Goal: Task Accomplishment & Management: Complete application form

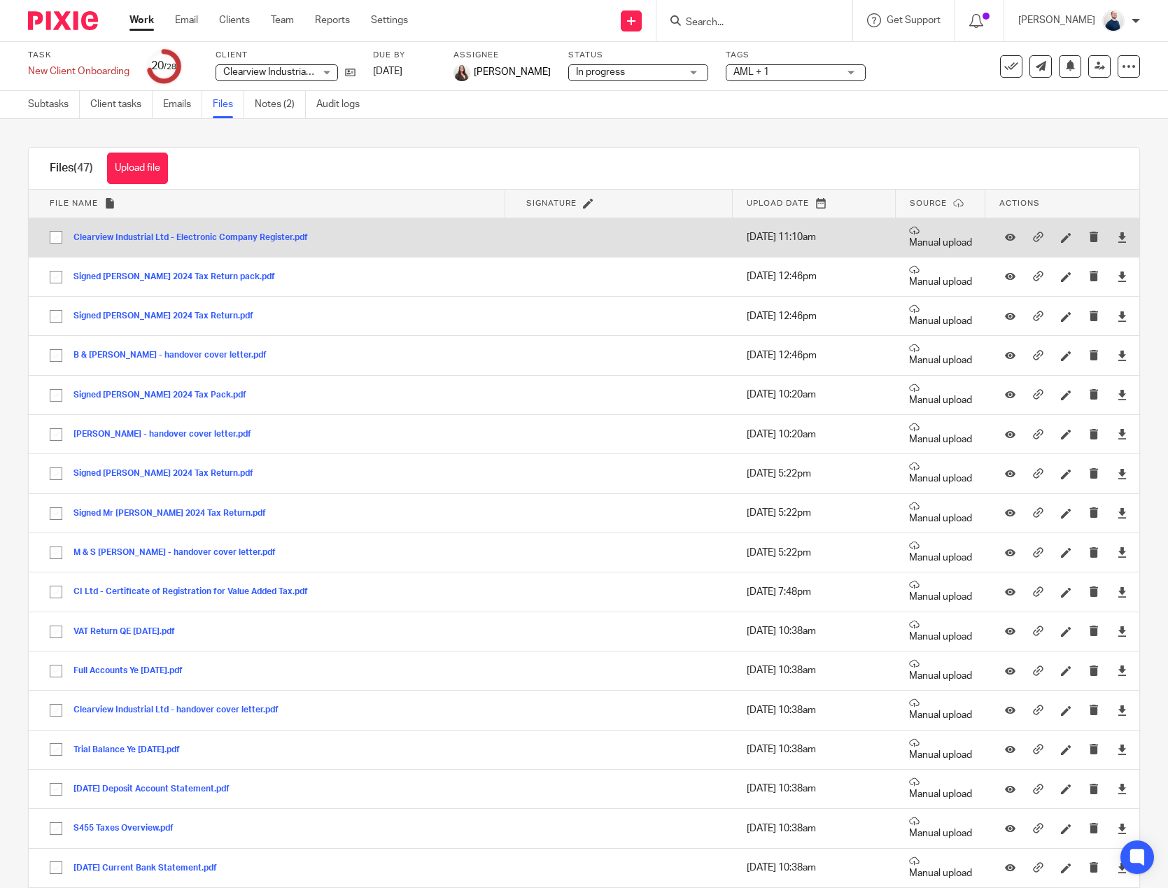
drag, startPoint x: 234, startPoint y: 238, endPoint x: 246, endPoint y: 226, distance: 17.3
click at [234, 238] on button "Clearview Industrial Ltd - Electronic Company Register.pdf" at bounding box center [195, 238] width 245 height 10
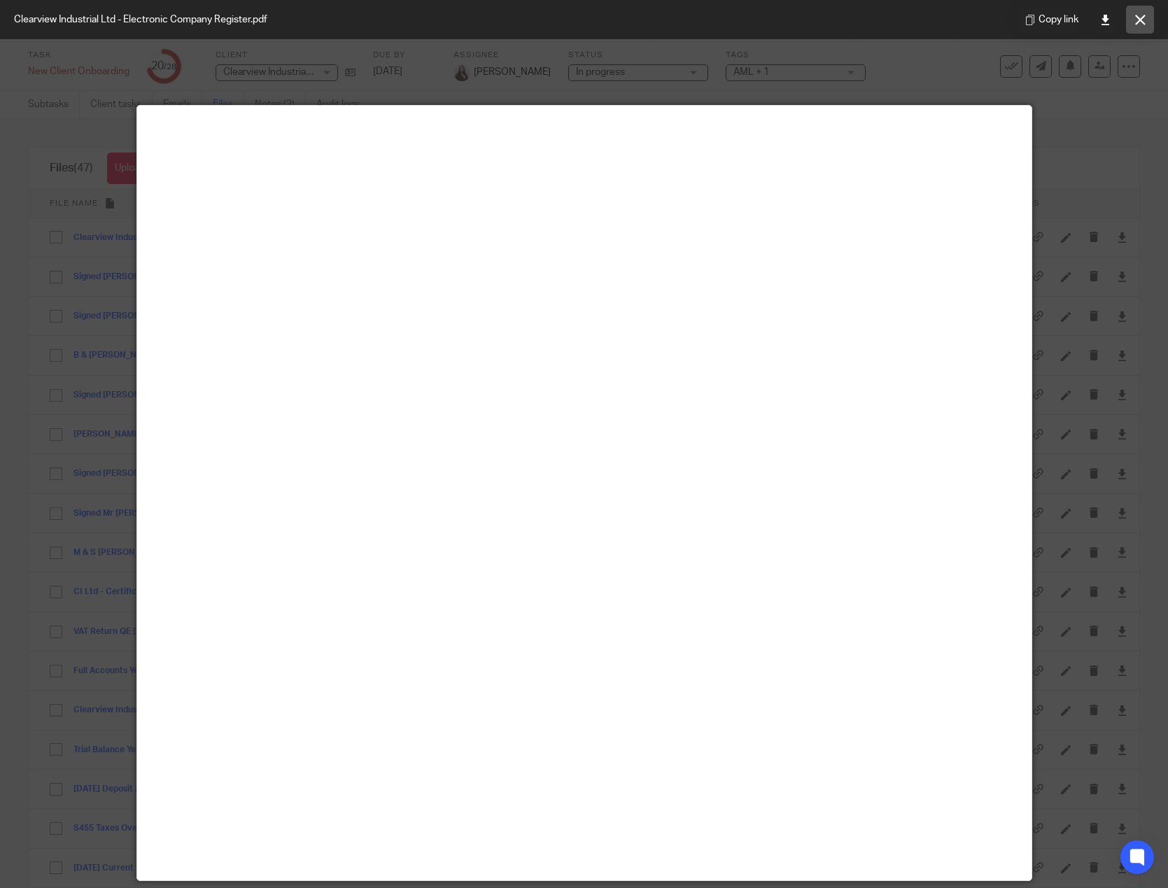
click at [1142, 19] on icon at bounding box center [1140, 20] width 10 height 10
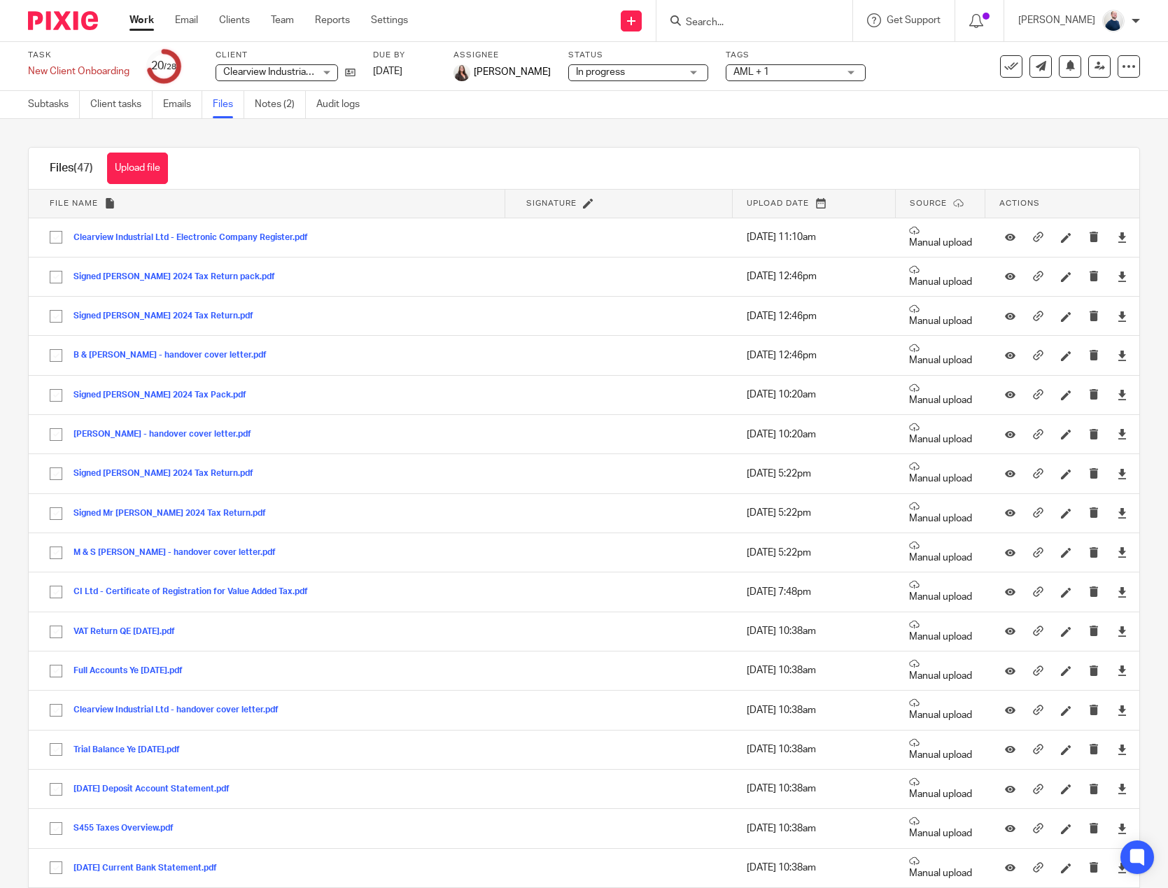
click at [769, 31] on div at bounding box center [754, 20] width 196 height 41
click at [715, 29] on input "Search" at bounding box center [747, 23] width 126 height 13
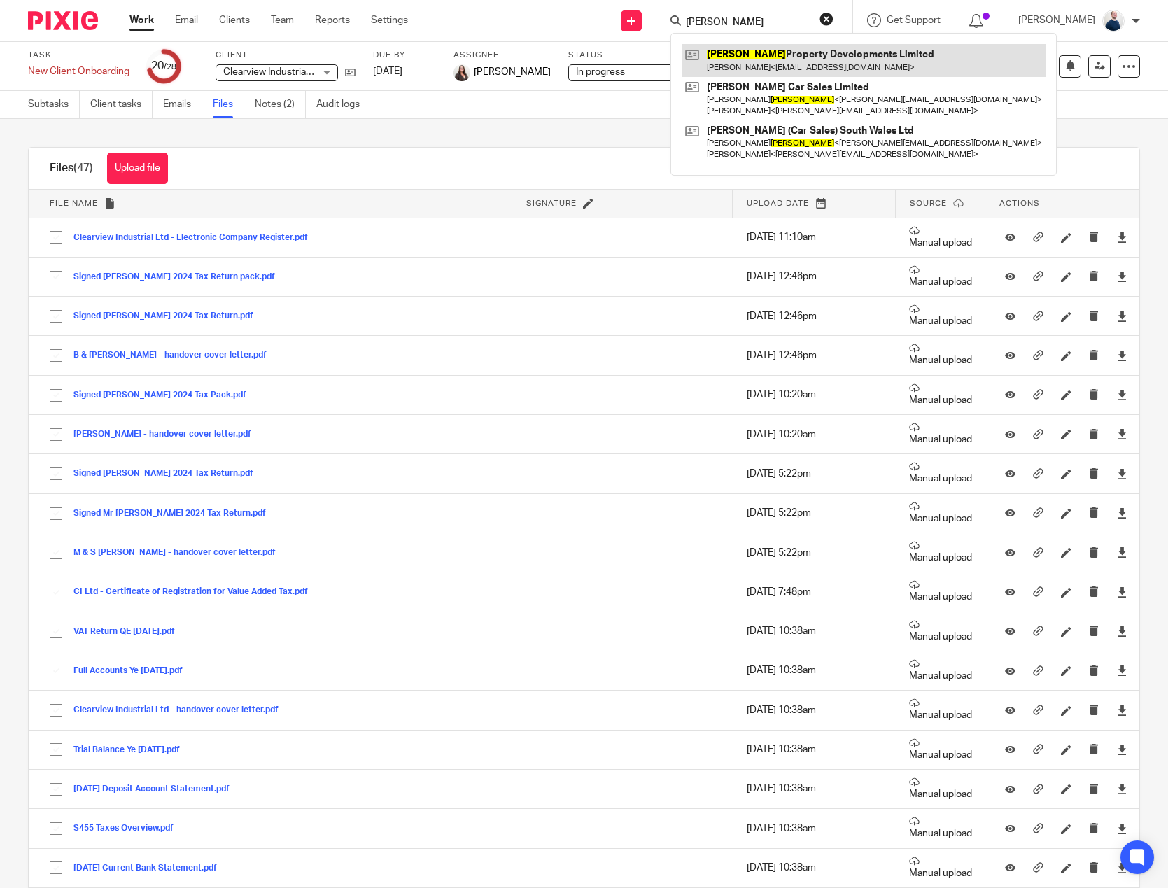
type input "solomon"
click at [752, 67] on link at bounding box center [864, 60] width 364 height 32
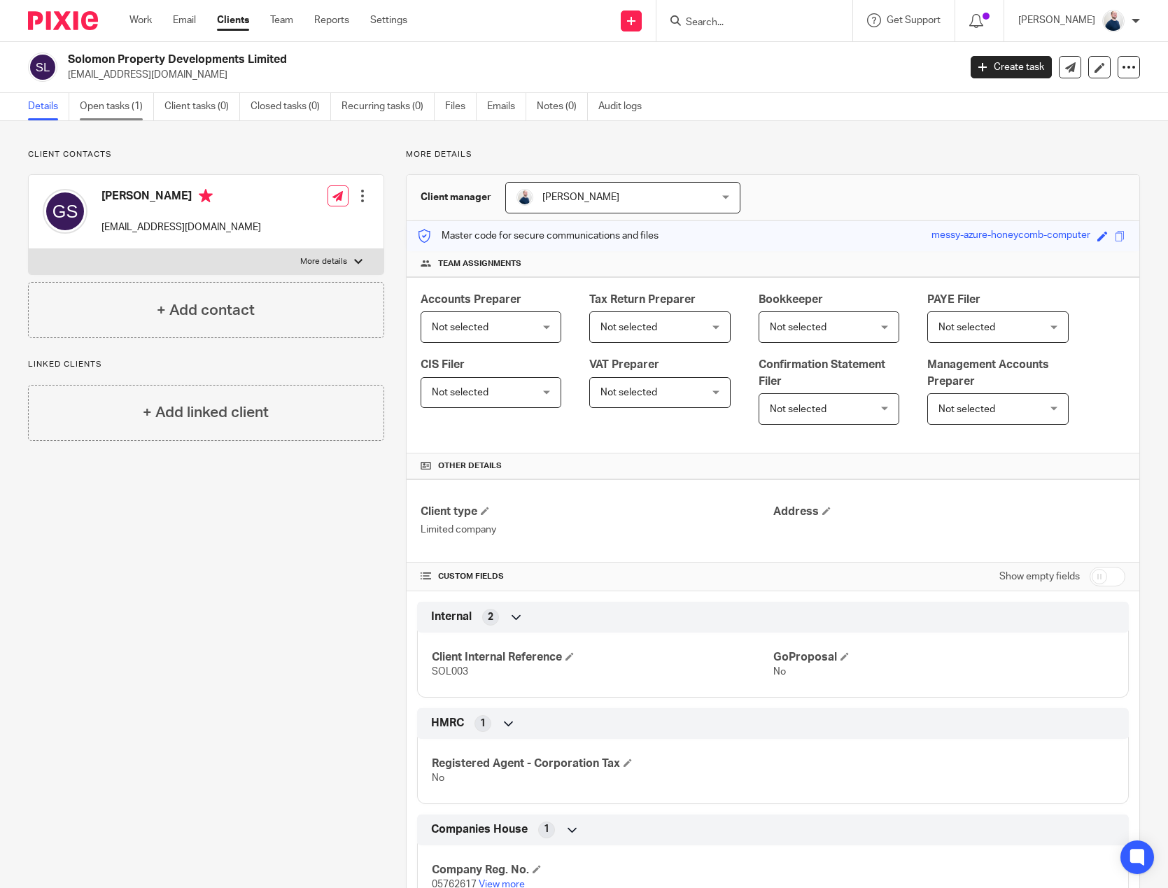
click at [102, 114] on link "Open tasks (1)" at bounding box center [117, 106] width 74 height 27
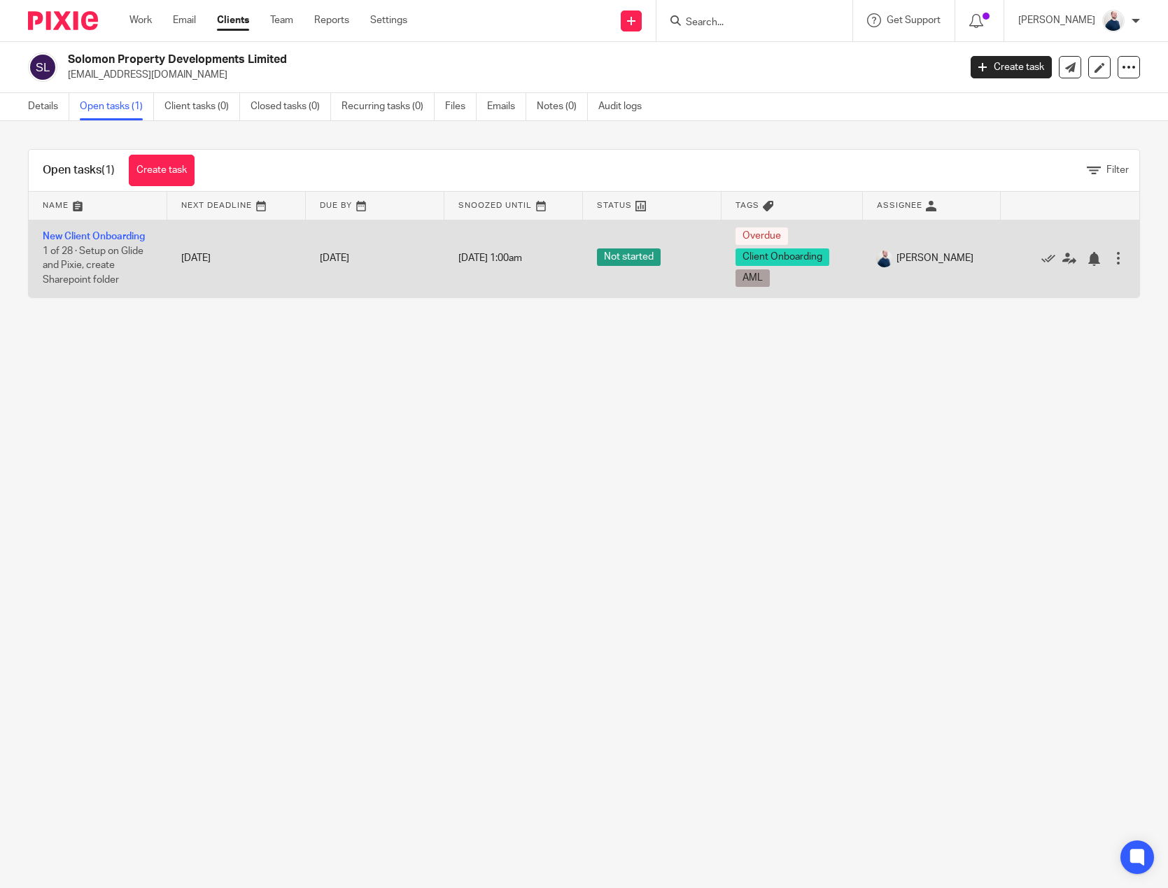
click at [82, 231] on td "New Client Onboarding 1 of 28 · Setup on Glide and Pixie, create Sharepoint fol…" at bounding box center [98, 259] width 139 height 78
click at [110, 239] on link "New Client Onboarding" at bounding box center [94, 237] width 102 height 10
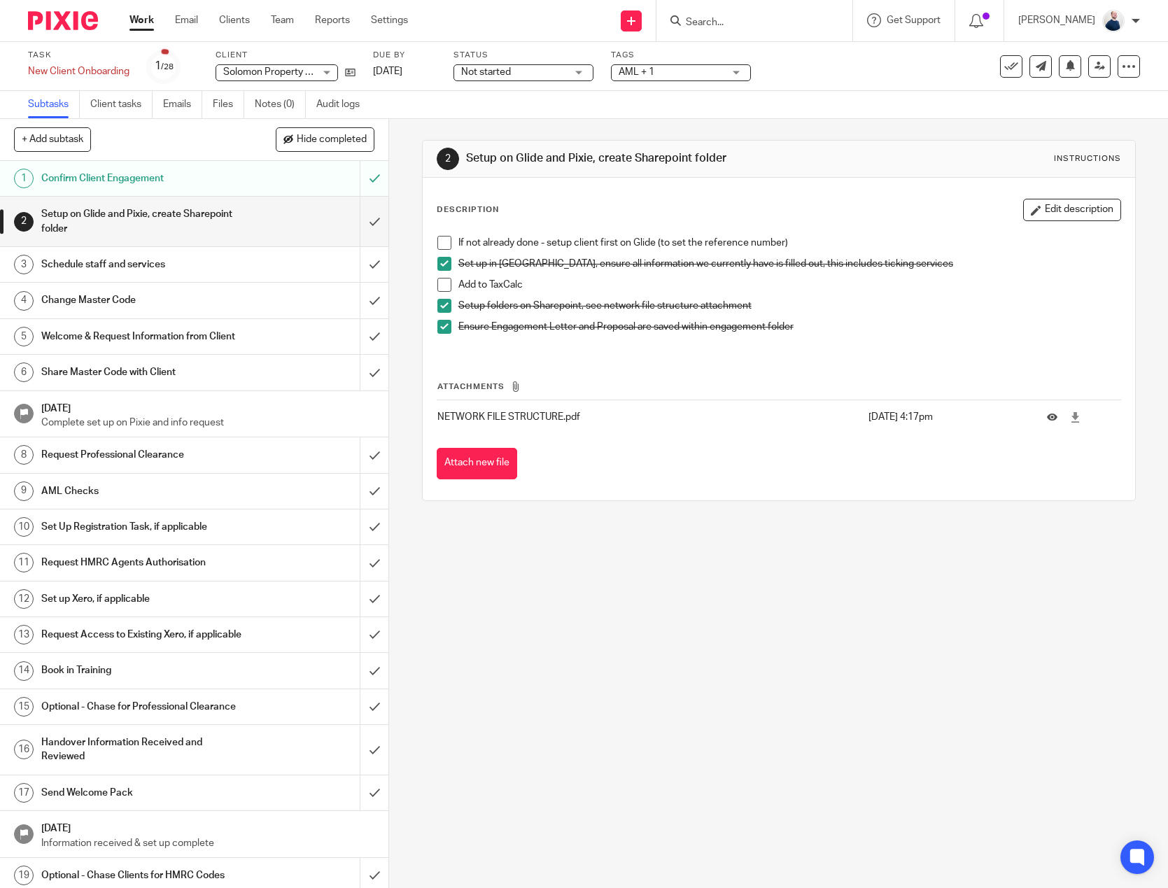
click at [120, 464] on h1 "Request Professional Clearance" at bounding box center [142, 454] width 203 height 21
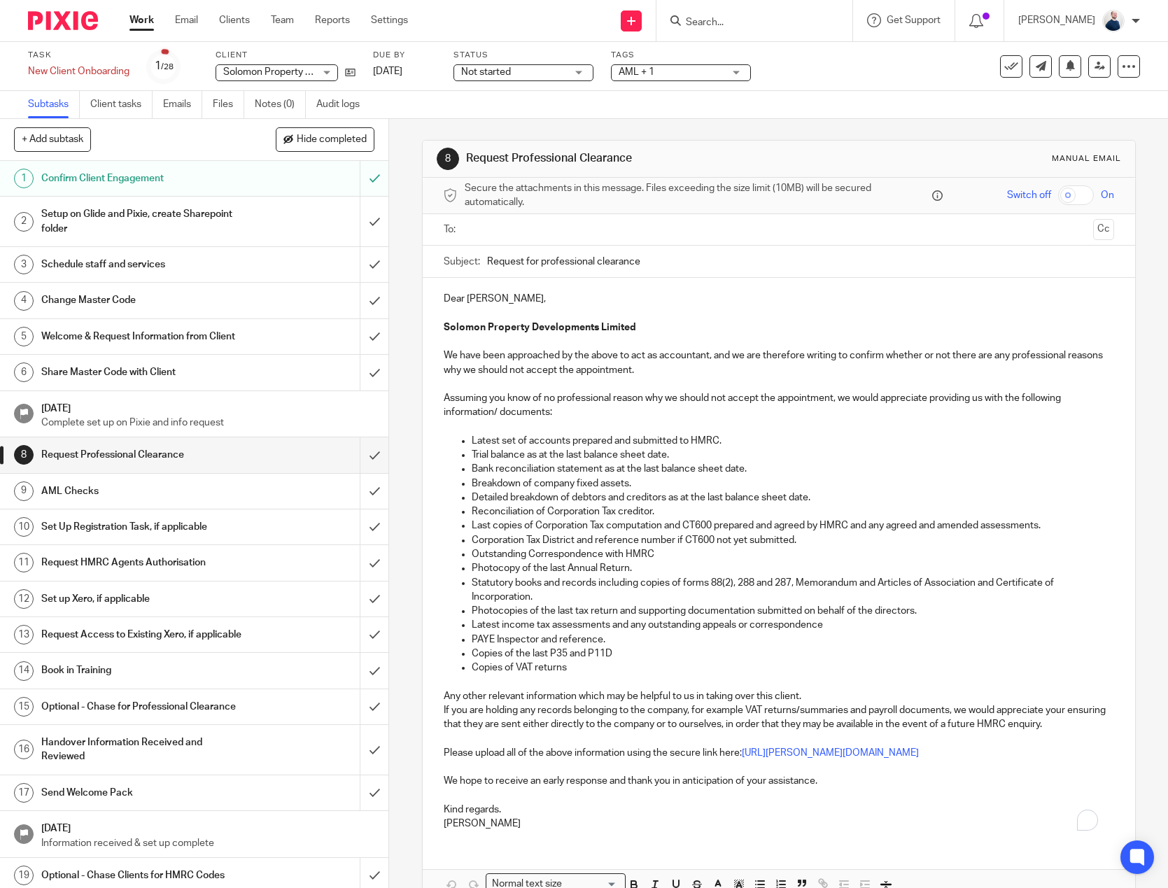
scroll to position [79, 0]
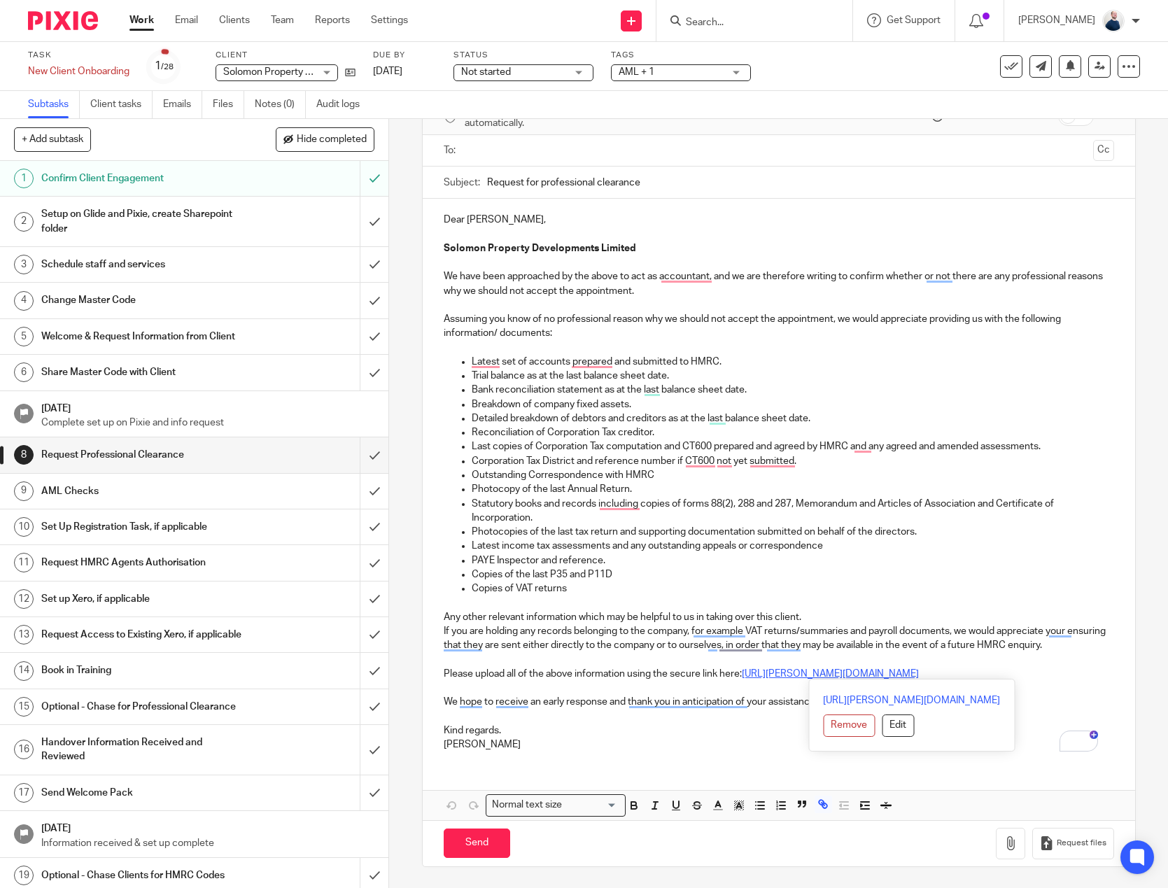
drag, startPoint x: 1077, startPoint y: 675, endPoint x: 741, endPoint y: 672, distance: 336.0
click at [741, 672] on p "Please upload all of the above information using the secure link here: https://…" at bounding box center [779, 674] width 670 height 14
copy link "https://thompson-co.usepixie.net/u/645cd2e90671590db75ff0240a3fe036"
drag, startPoint x: 361, startPoint y: 472, endPoint x: 661, endPoint y: 483, distance: 299.7
click at [361, 472] on input "submit" at bounding box center [194, 454] width 388 height 35
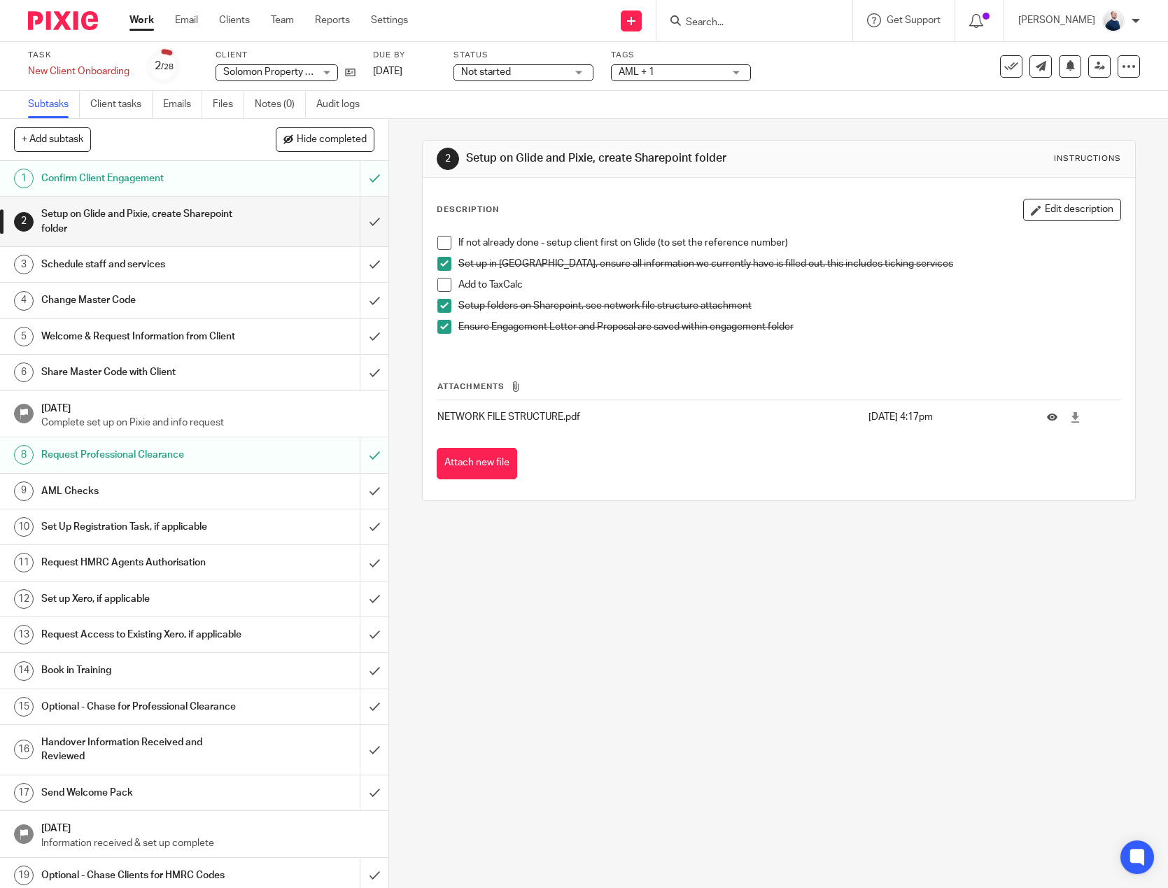
click at [784, 26] on input "Search" at bounding box center [747, 23] width 126 height 13
type input "s"
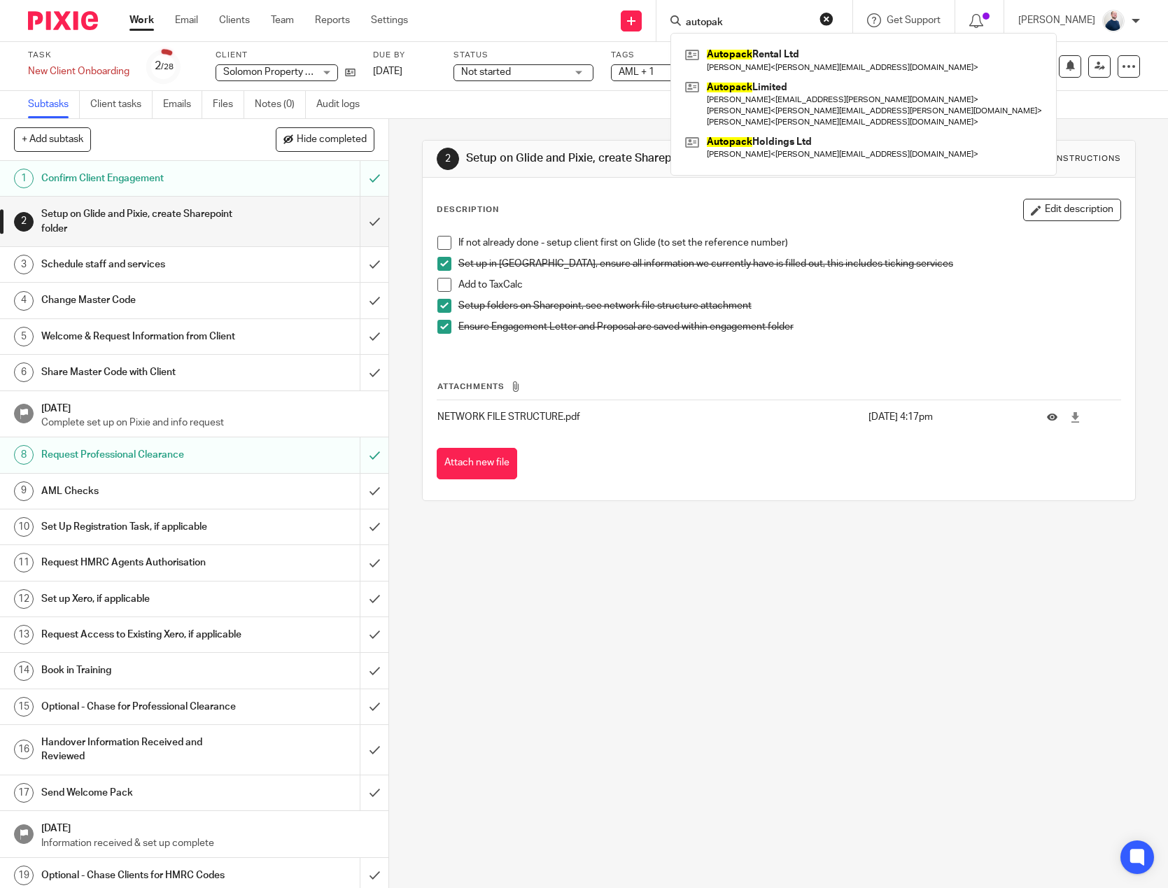
type input "autopak"
click at [829, 23] on button "reset" at bounding box center [827, 19] width 14 height 14
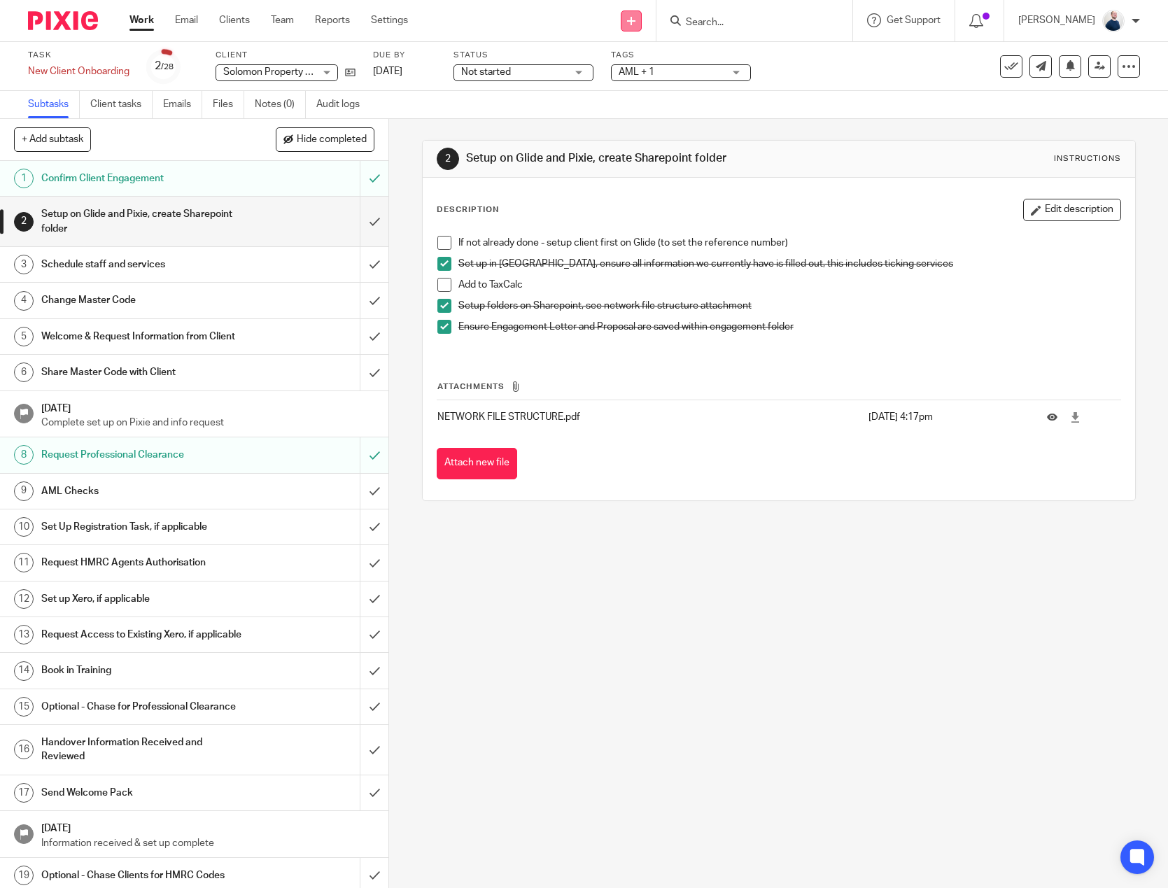
click at [638, 27] on link at bounding box center [631, 20] width 21 height 21
click at [652, 108] on link "Add client" at bounding box center [639, 107] width 98 height 20
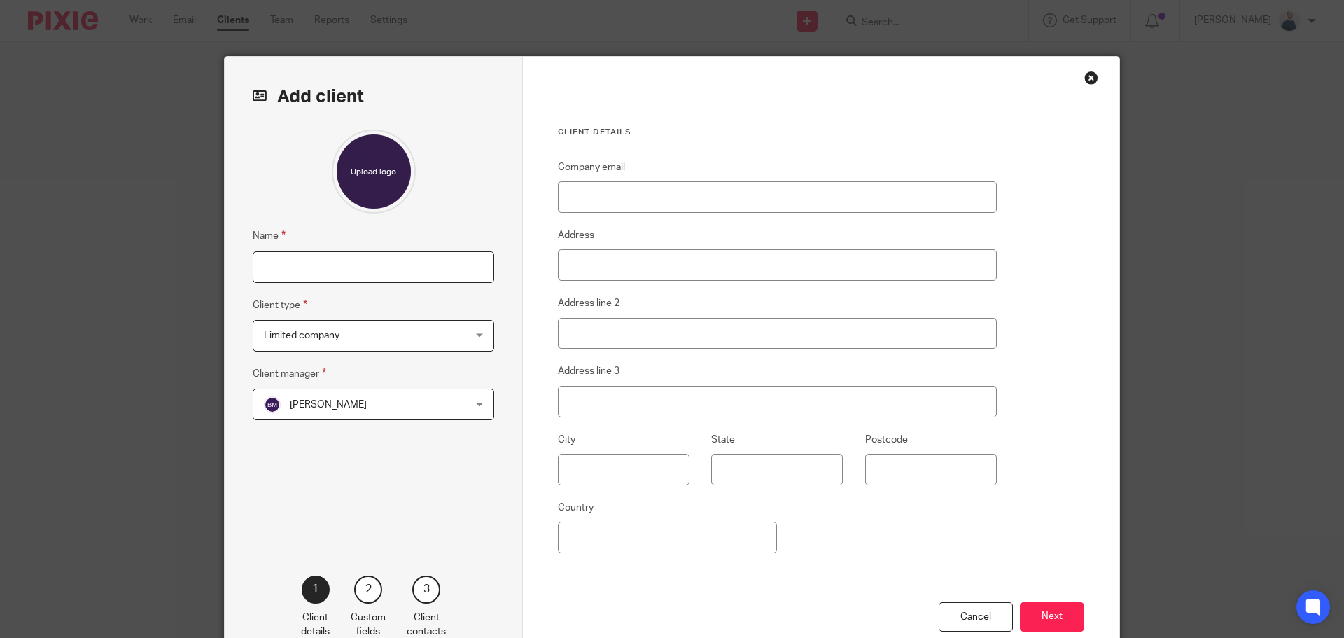
click at [363, 270] on input "Name" at bounding box center [373, 266] width 241 height 31
click at [323, 255] on input "Name" at bounding box center [373, 266] width 241 height 31
click at [354, 267] on input "Name" at bounding box center [373, 266] width 241 height 31
type input "Autopak Machinery Limited"
click at [312, 405] on span "[PERSON_NAME]" at bounding box center [328, 405] width 77 height 10
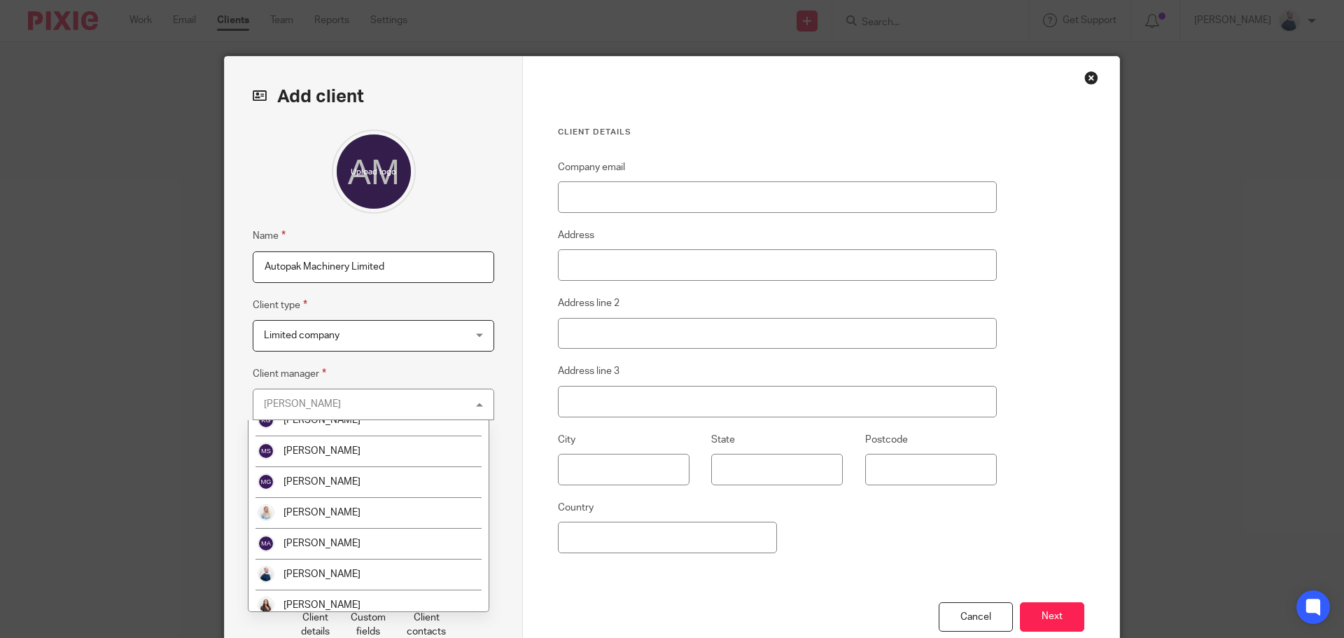
scroll to position [178, 0]
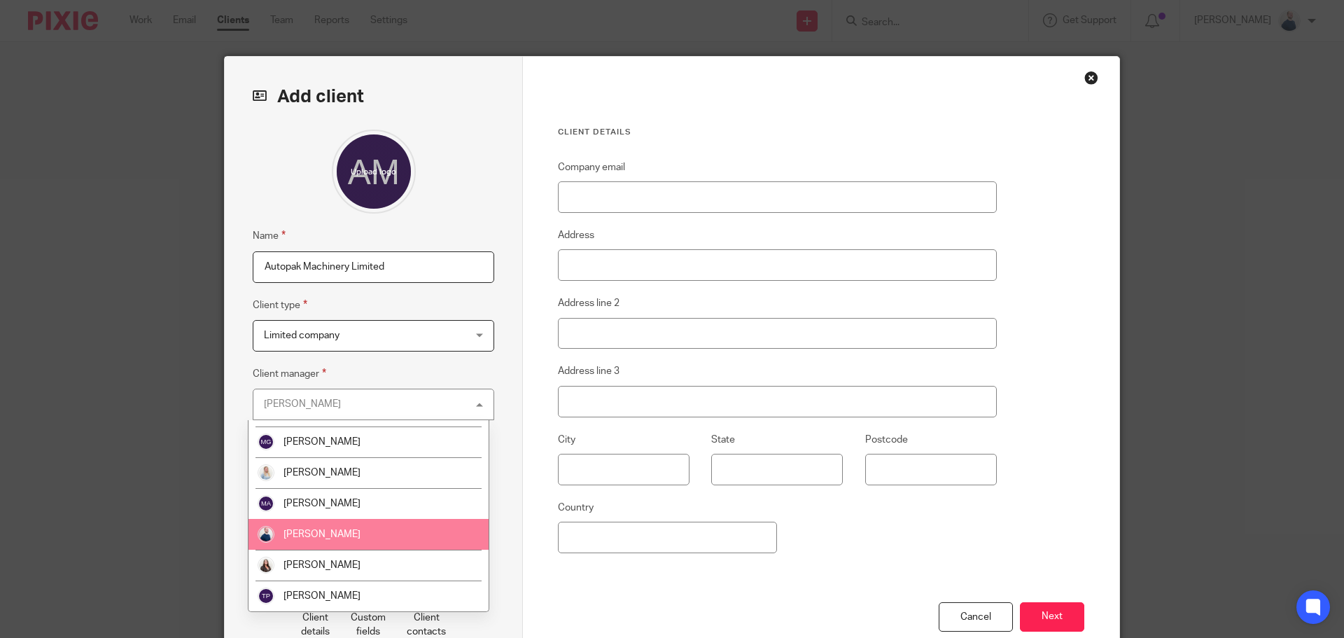
click at [349, 533] on span "[PERSON_NAME]" at bounding box center [321, 534] width 77 height 10
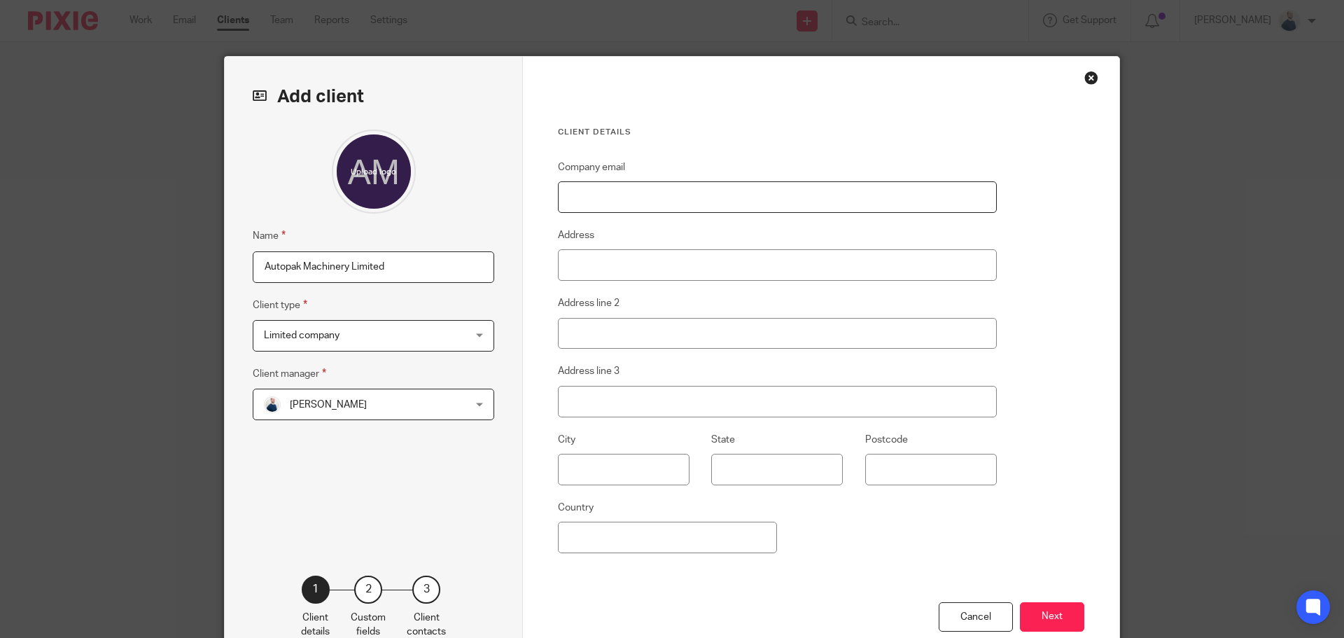
click at [635, 193] on input "Company email" at bounding box center [777, 196] width 439 height 31
click at [1036, 605] on button "Next" at bounding box center [1052, 617] width 64 height 30
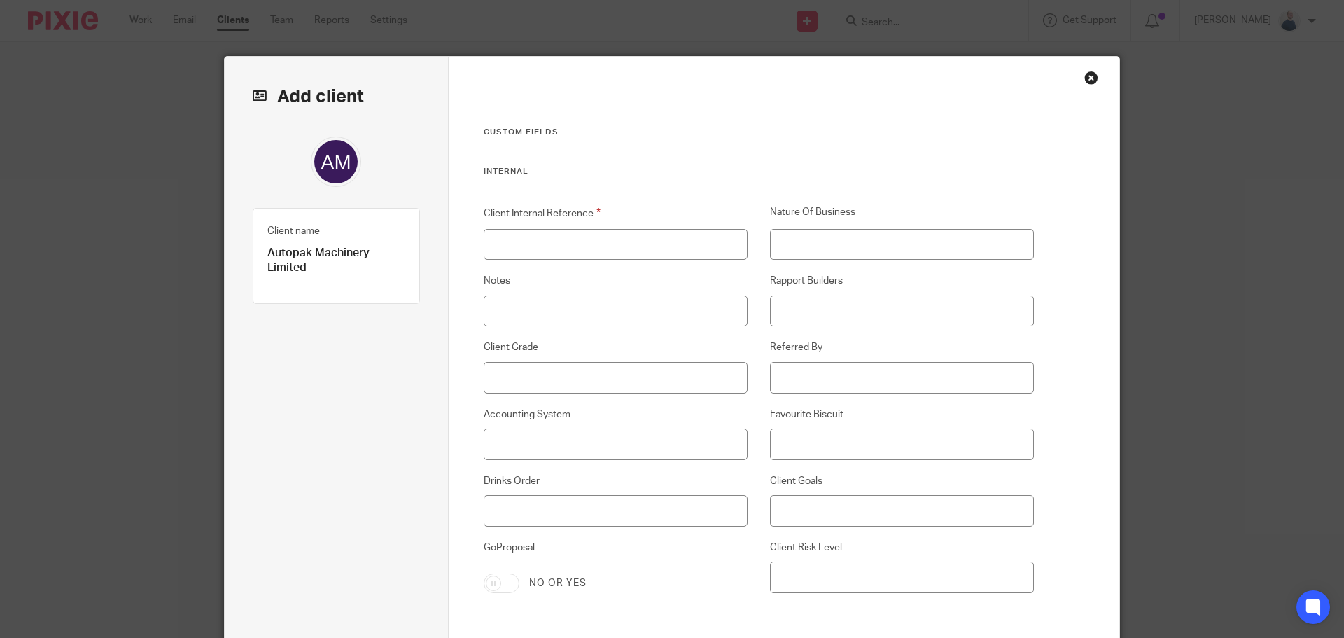
click at [678, 221] on label "Client Internal Reference" at bounding box center [616, 213] width 265 height 16
click at [678, 229] on input "Client Internal Reference" at bounding box center [616, 244] width 265 height 31
click at [605, 239] on input "Client Internal Reference" at bounding box center [616, 244] width 265 height 31
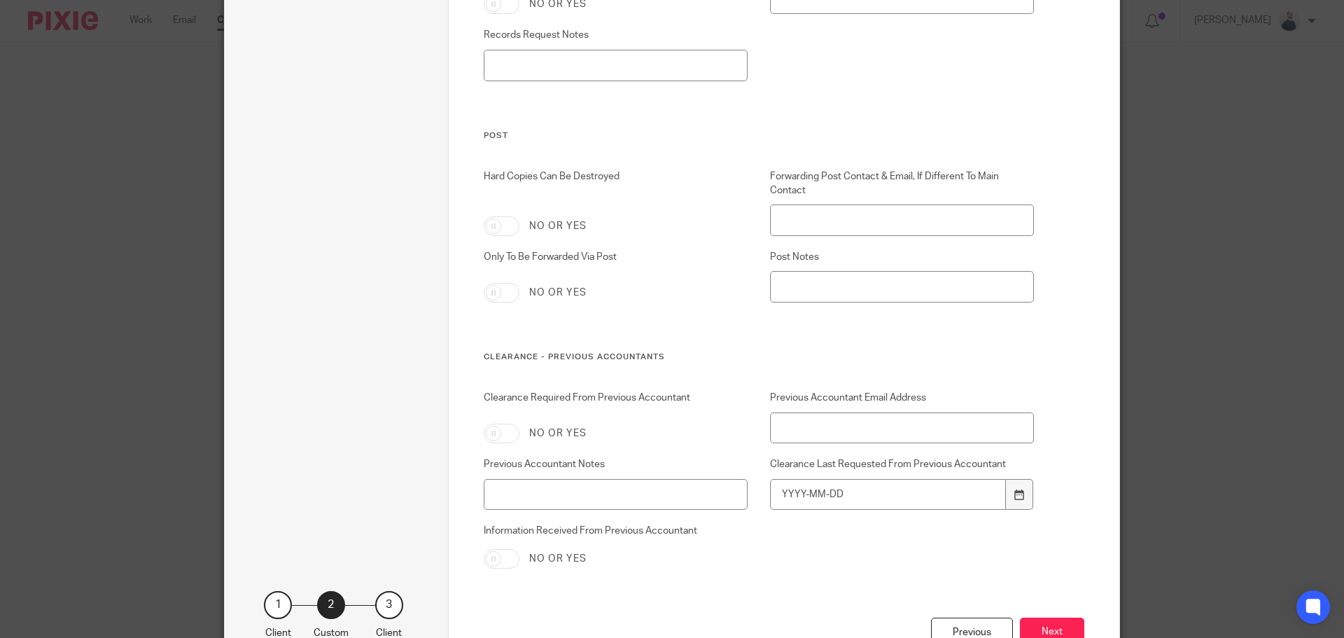
scroll to position [5049, 0]
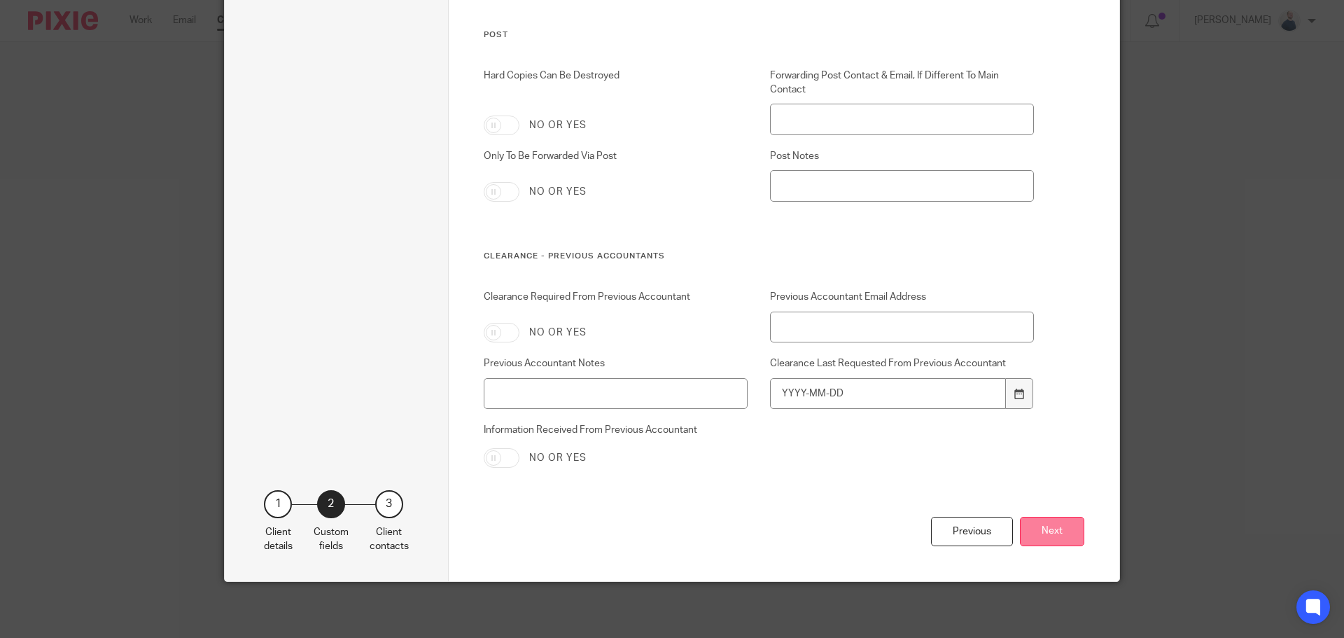
type input "AUT007"
click at [1034, 533] on button "Next" at bounding box center [1052, 532] width 64 height 30
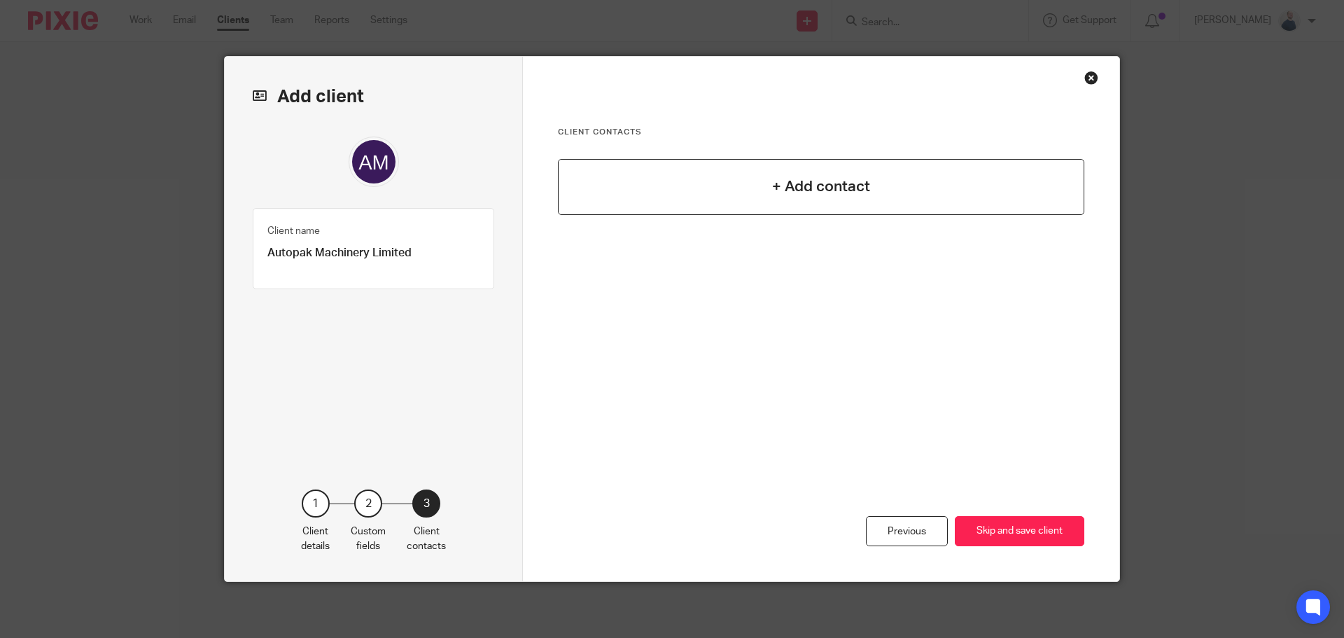
click at [746, 178] on div "+ Add contact" at bounding box center [821, 187] width 526 height 56
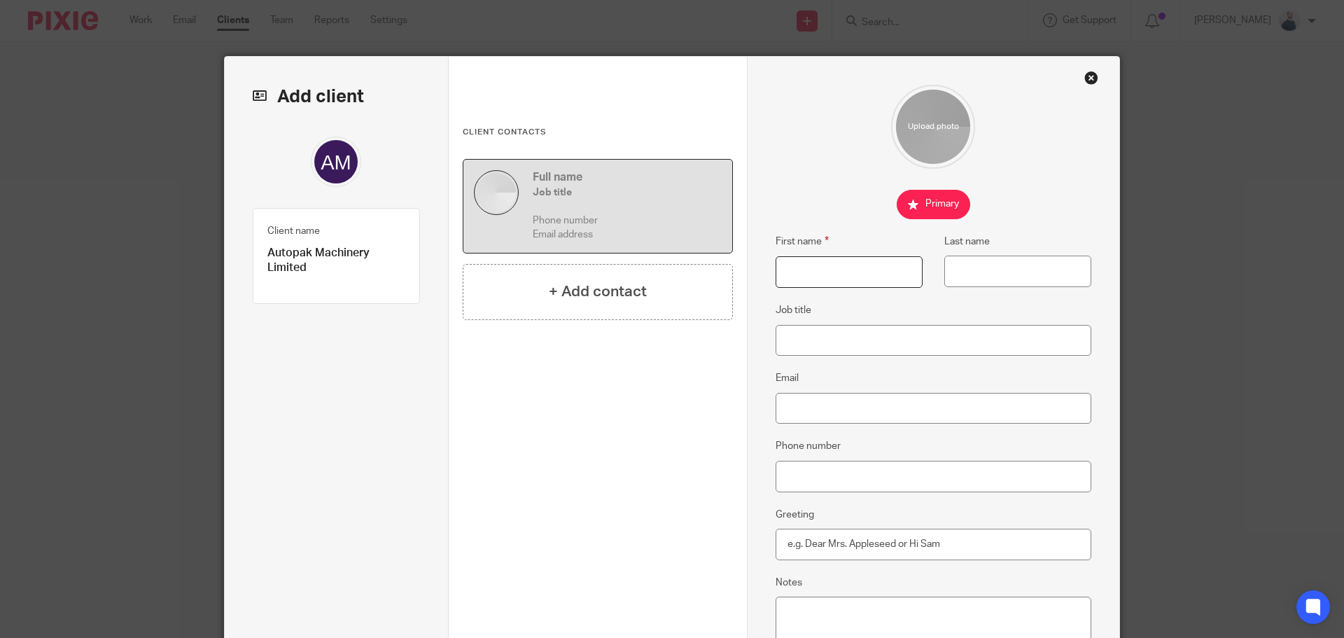
click at [806, 272] on input "First name" at bounding box center [848, 271] width 147 height 31
click at [789, 272] on input "First name" at bounding box center [848, 271] width 147 height 31
type input "Shaun"
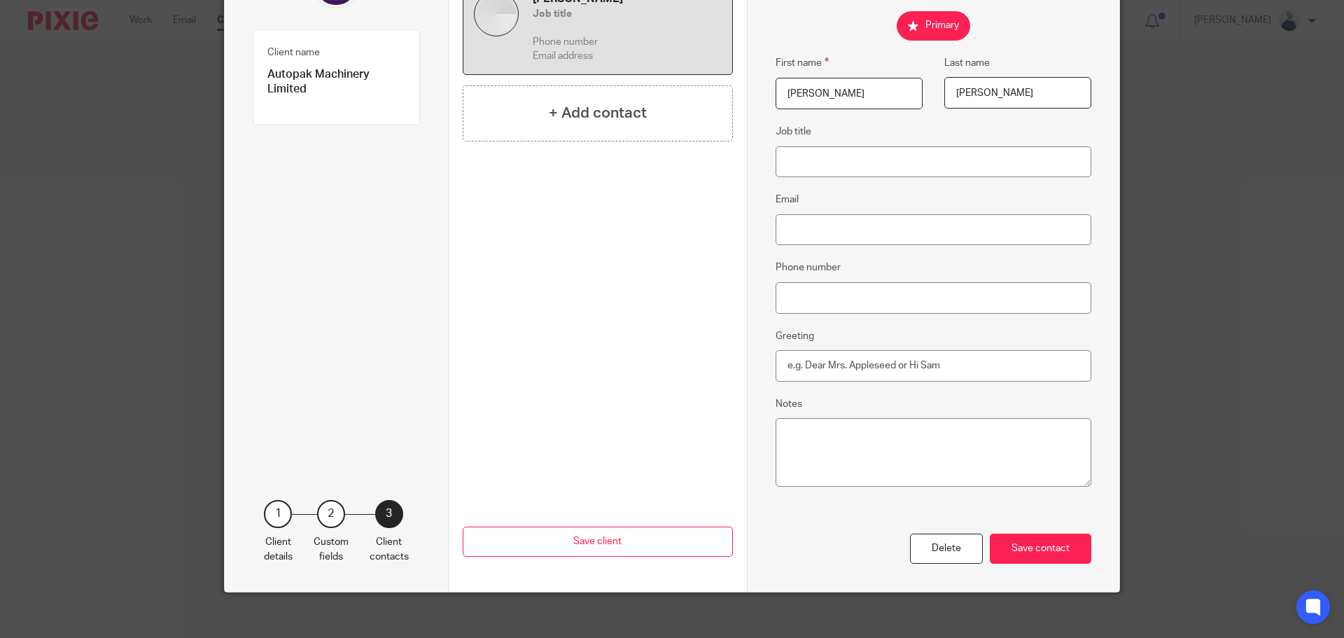
scroll to position [189, 0]
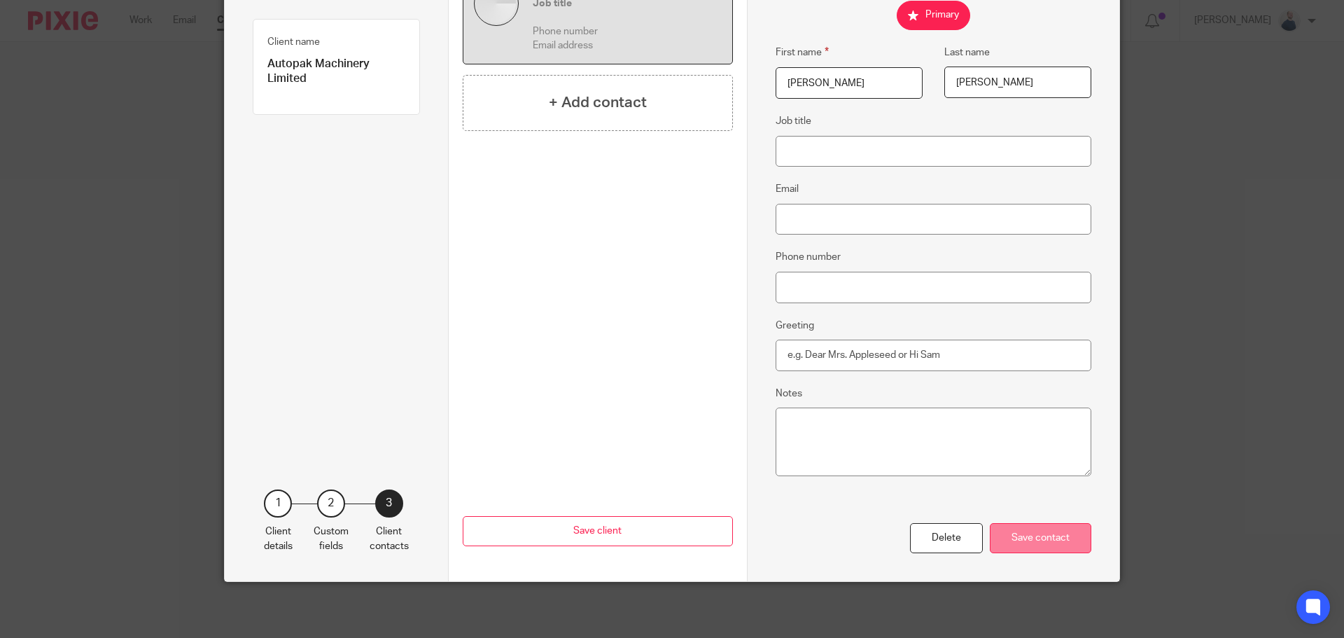
type input "Davies"
click at [1067, 539] on div "Save contact" at bounding box center [1040, 538] width 101 height 30
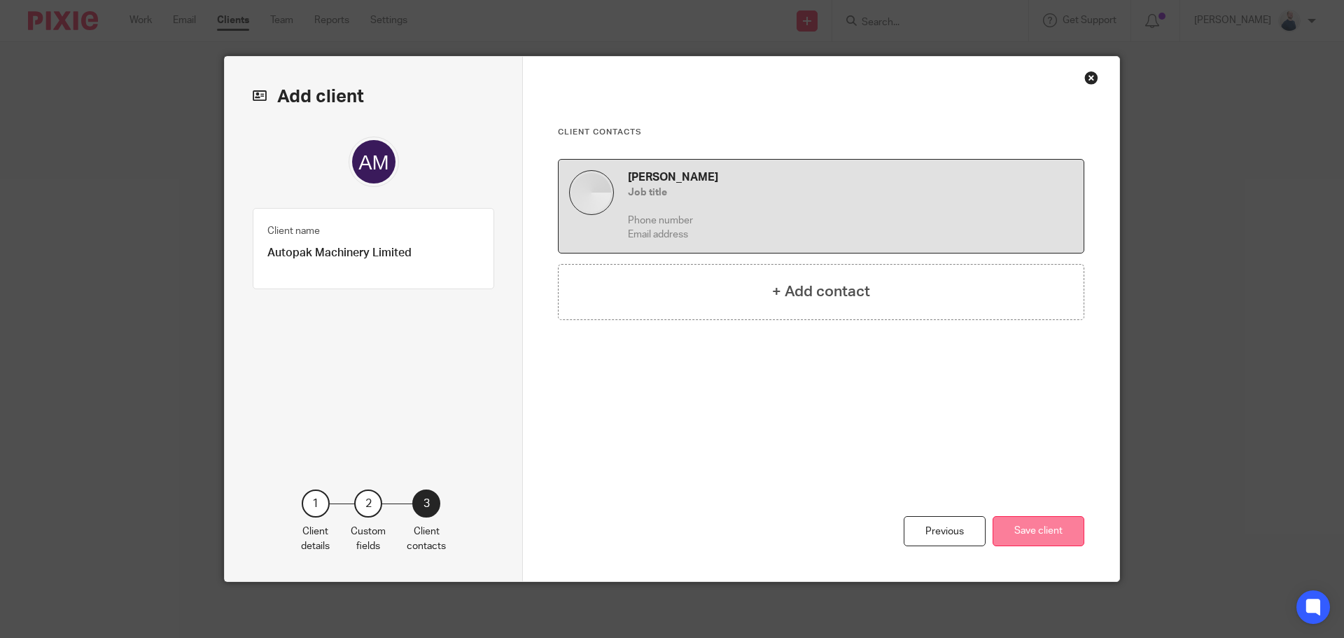
click at [1060, 524] on button "Save client" at bounding box center [1038, 531] width 92 height 30
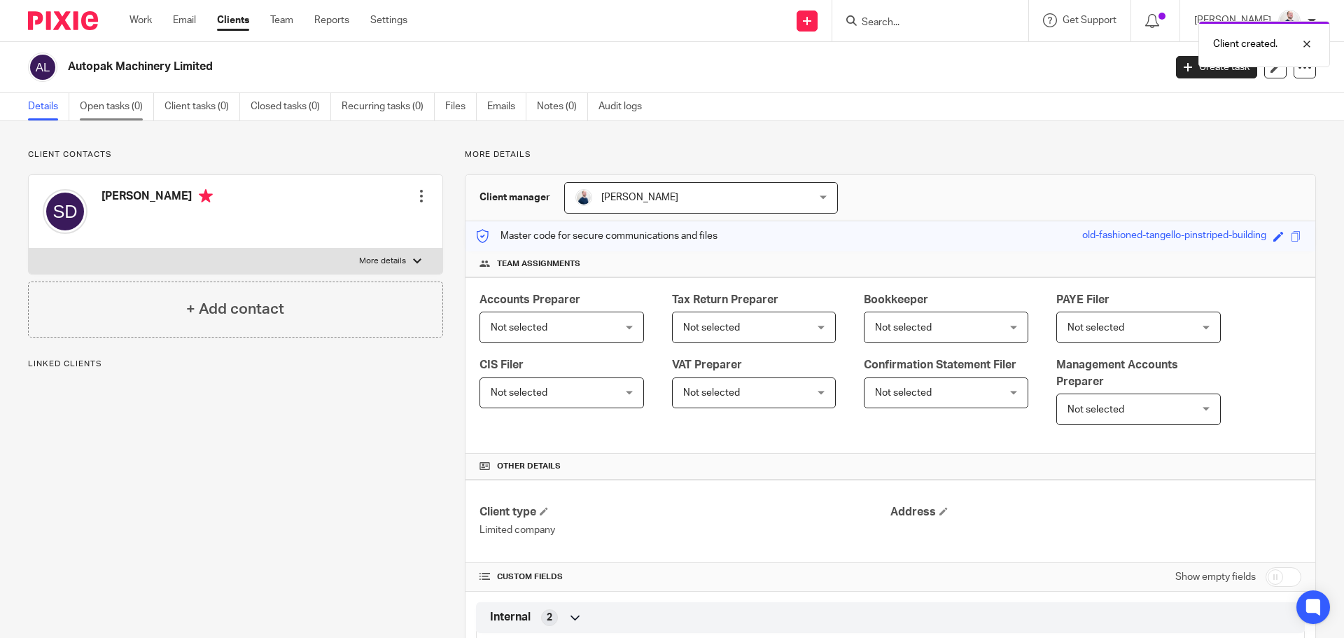
click at [127, 109] on link "Open tasks (0)" at bounding box center [117, 106] width 74 height 27
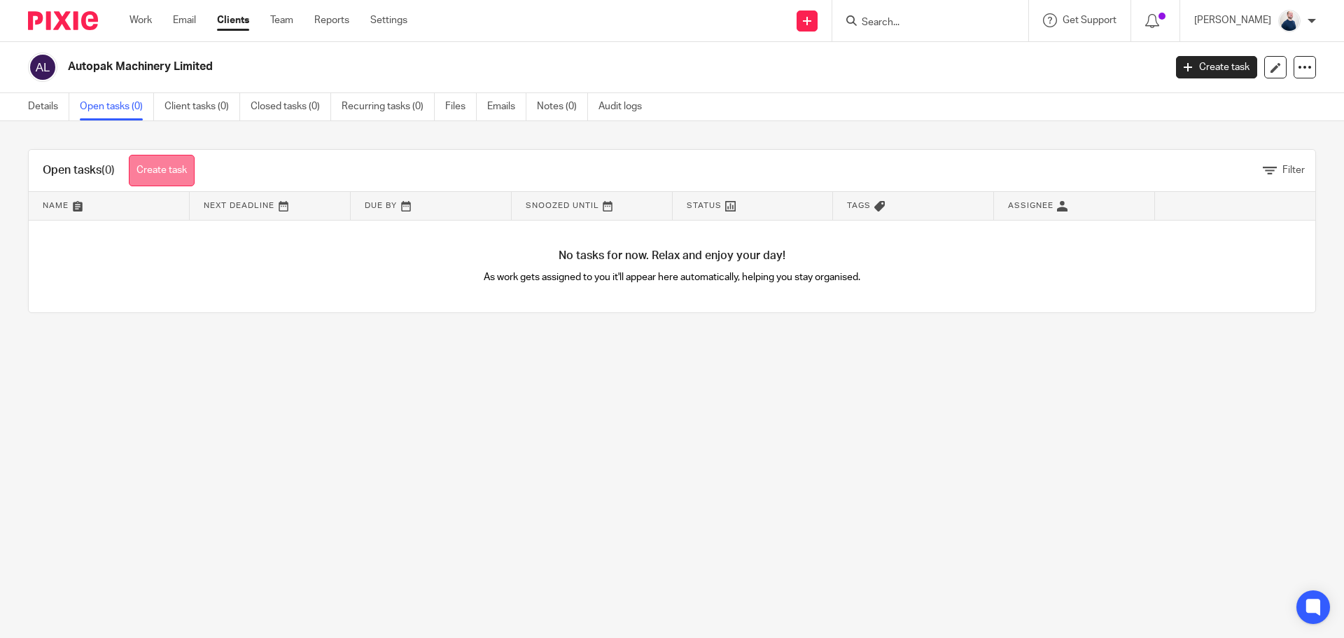
click at [178, 165] on link "Create task" at bounding box center [162, 170] width 66 height 31
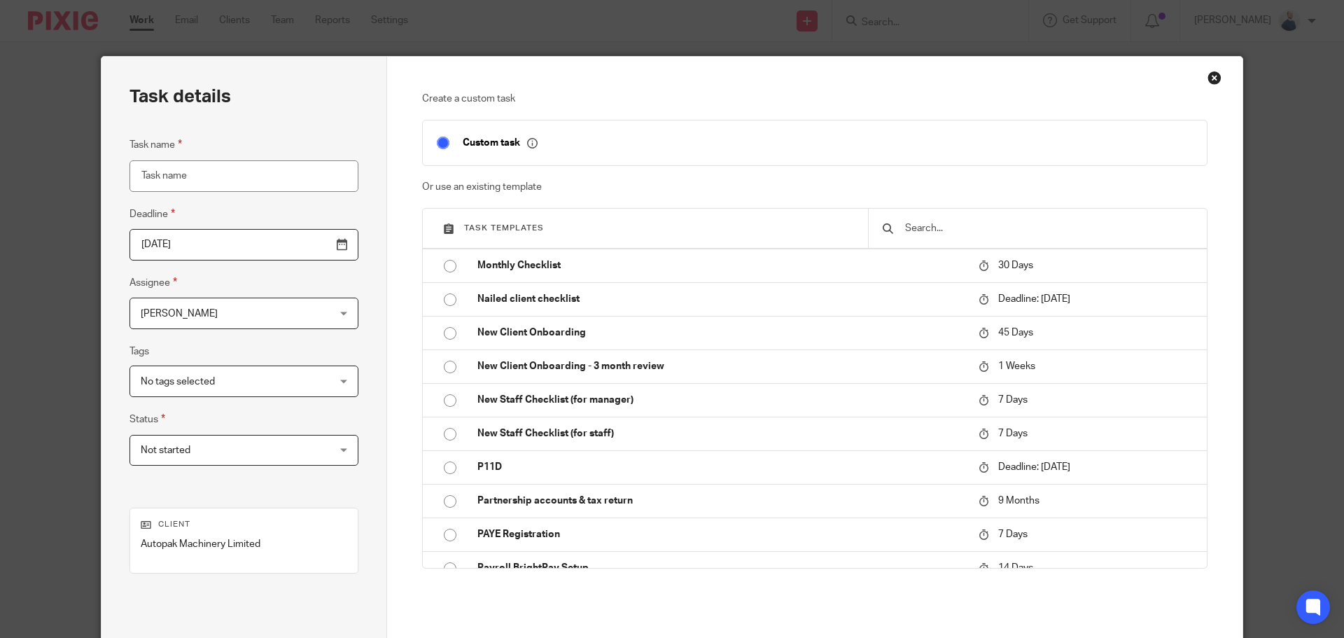
scroll to position [649, 0]
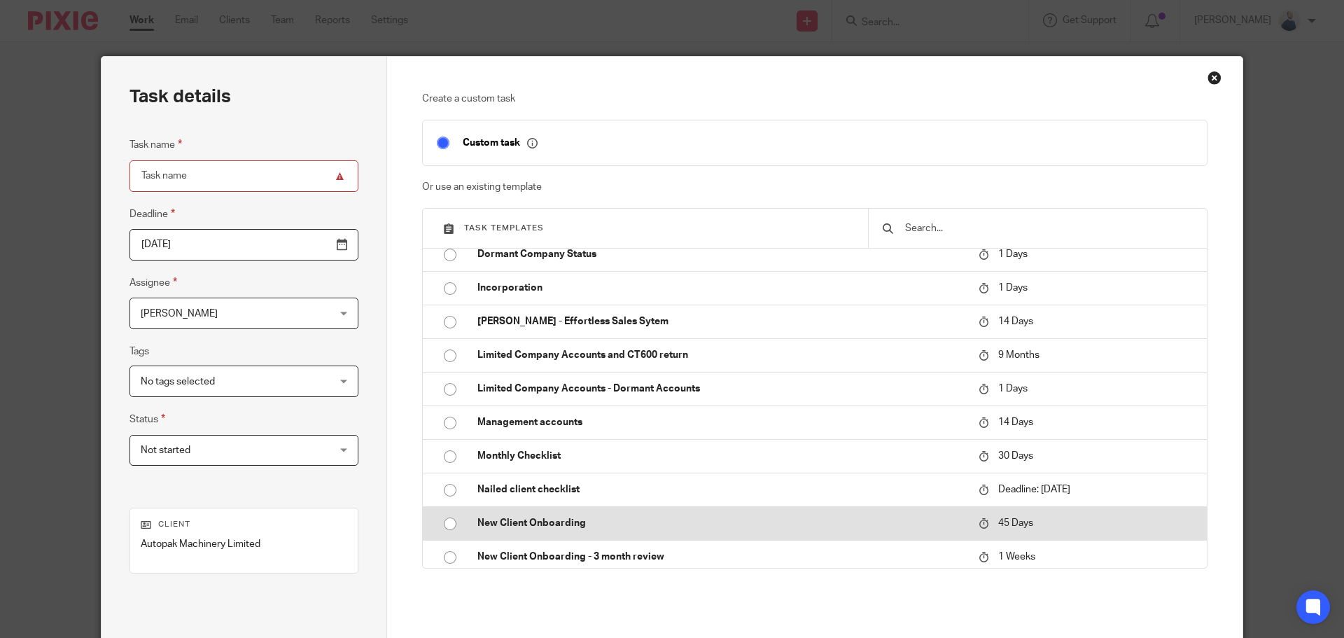
click at [544, 520] on p "New Client Onboarding" at bounding box center [720, 523] width 487 height 14
type input "2025-09-27"
type input "New Client Onboarding"
checkbox input "false"
radio input "true"
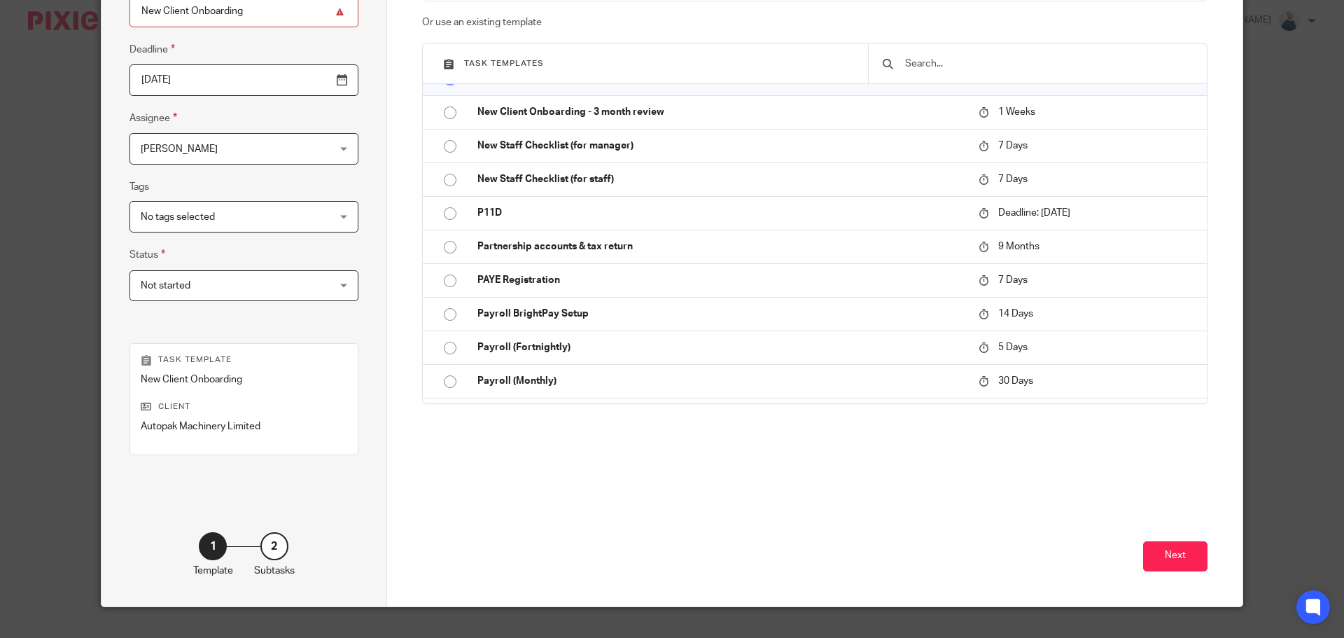
scroll to position [155, 0]
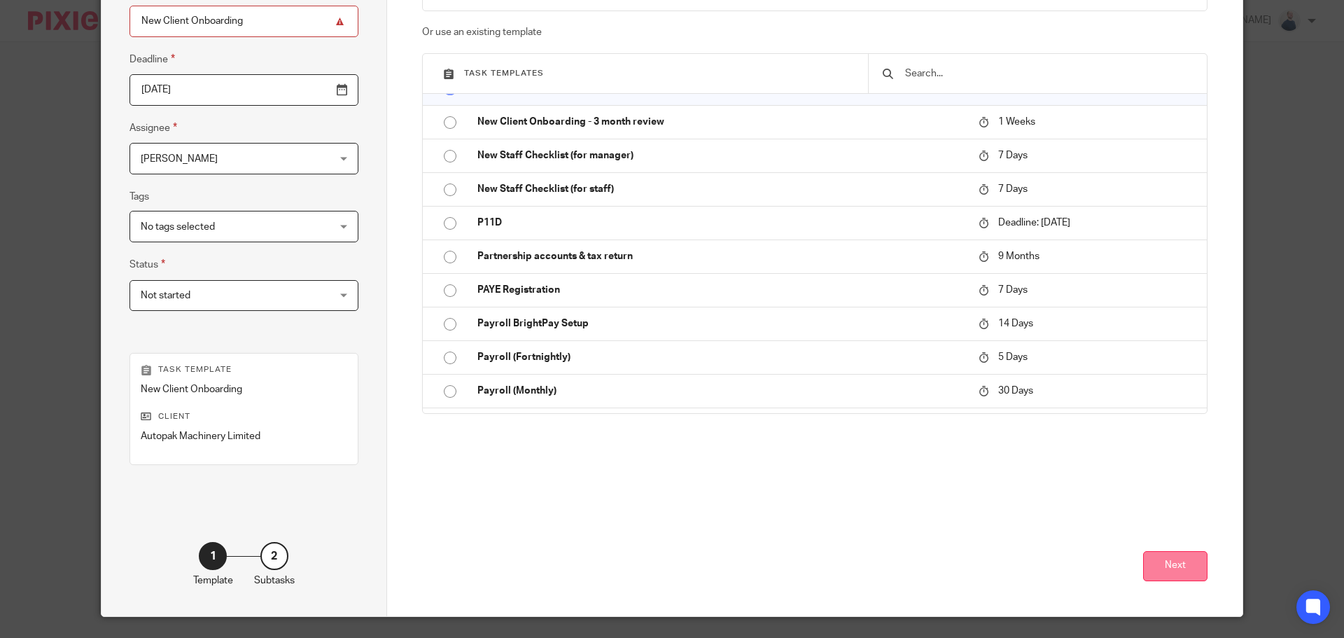
click at [1168, 563] on button "Next" at bounding box center [1175, 566] width 64 height 30
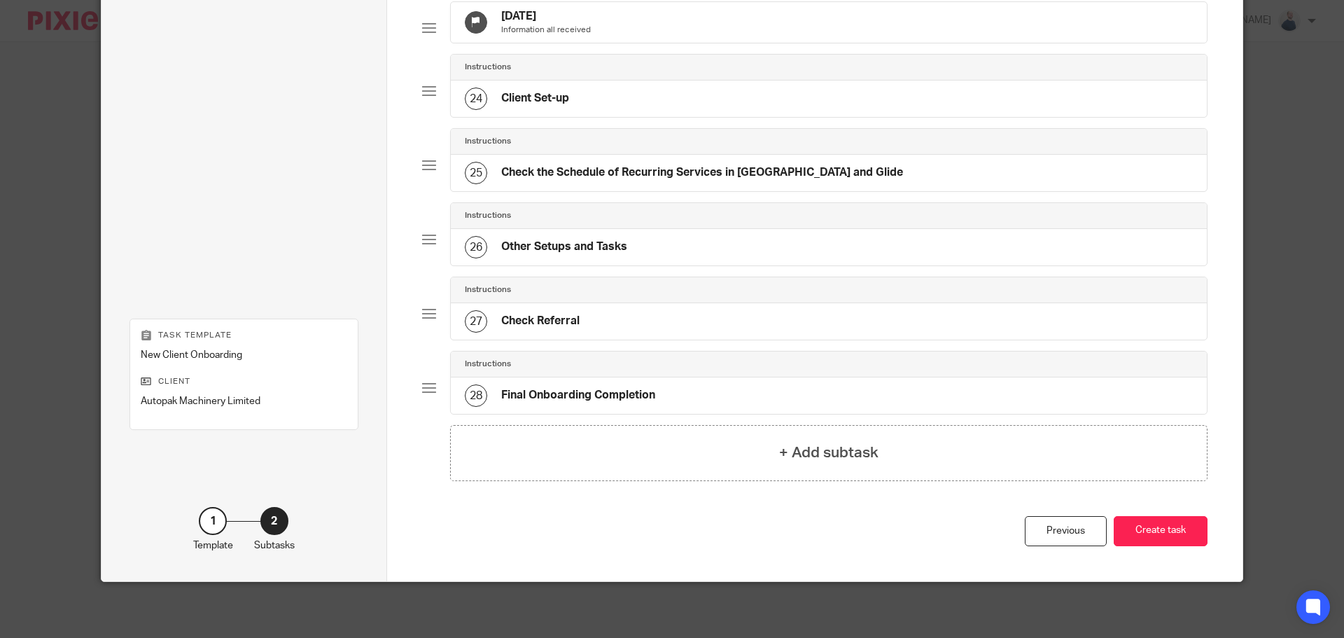
scroll to position [1749, 0]
click at [1159, 534] on button "Create task" at bounding box center [1161, 531] width 94 height 30
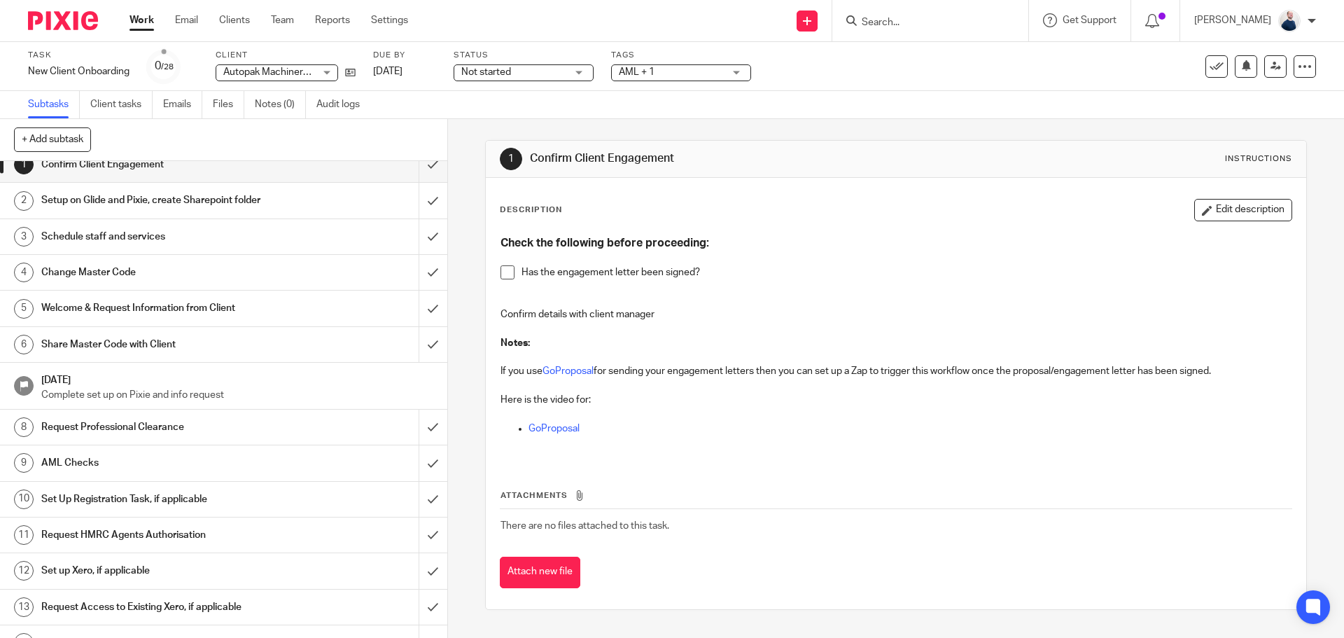
scroll to position [17, 0]
click at [148, 424] on h1 "Request Professional Clearance" at bounding box center [162, 423] width 242 height 21
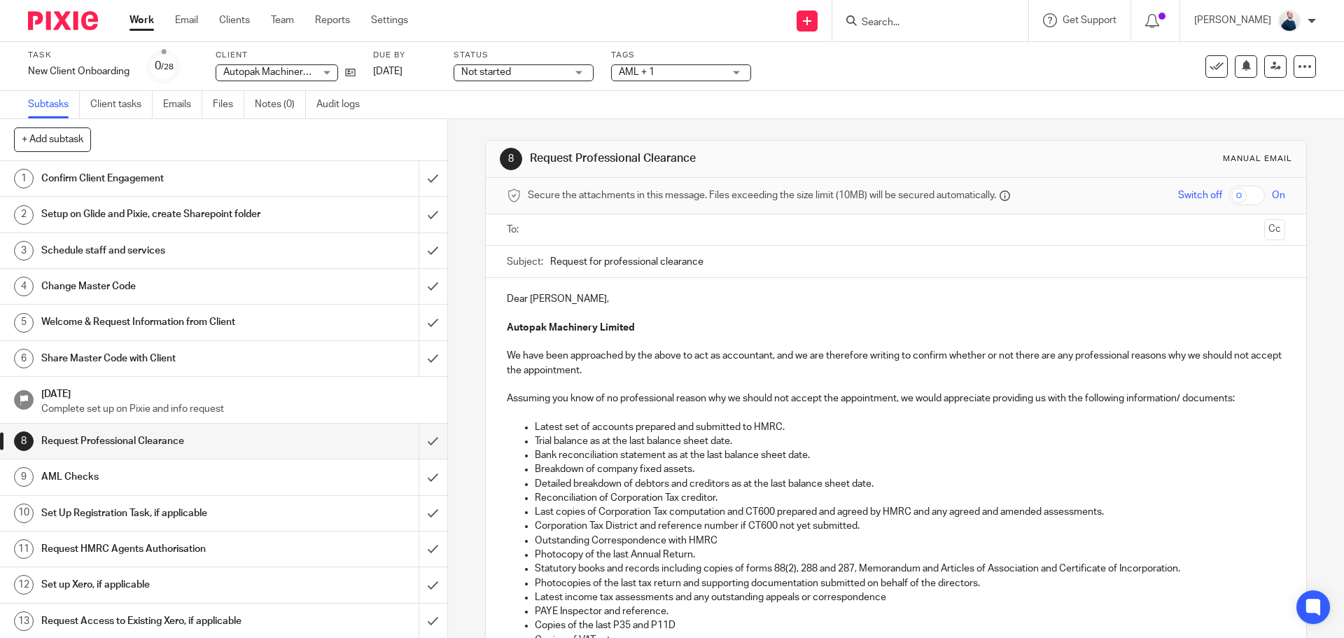
scroll to position [227, 0]
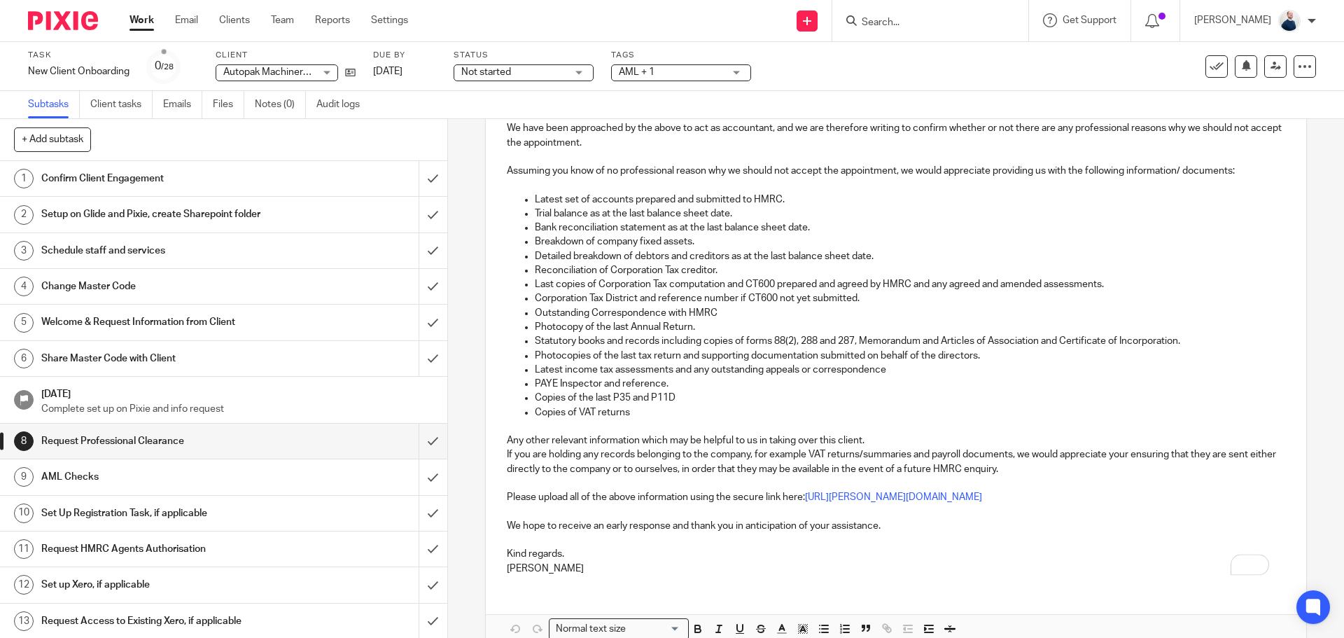
click at [1151, 496] on p "Please upload all of the above information using the secure link here: https://…" at bounding box center [896, 497] width 778 height 14
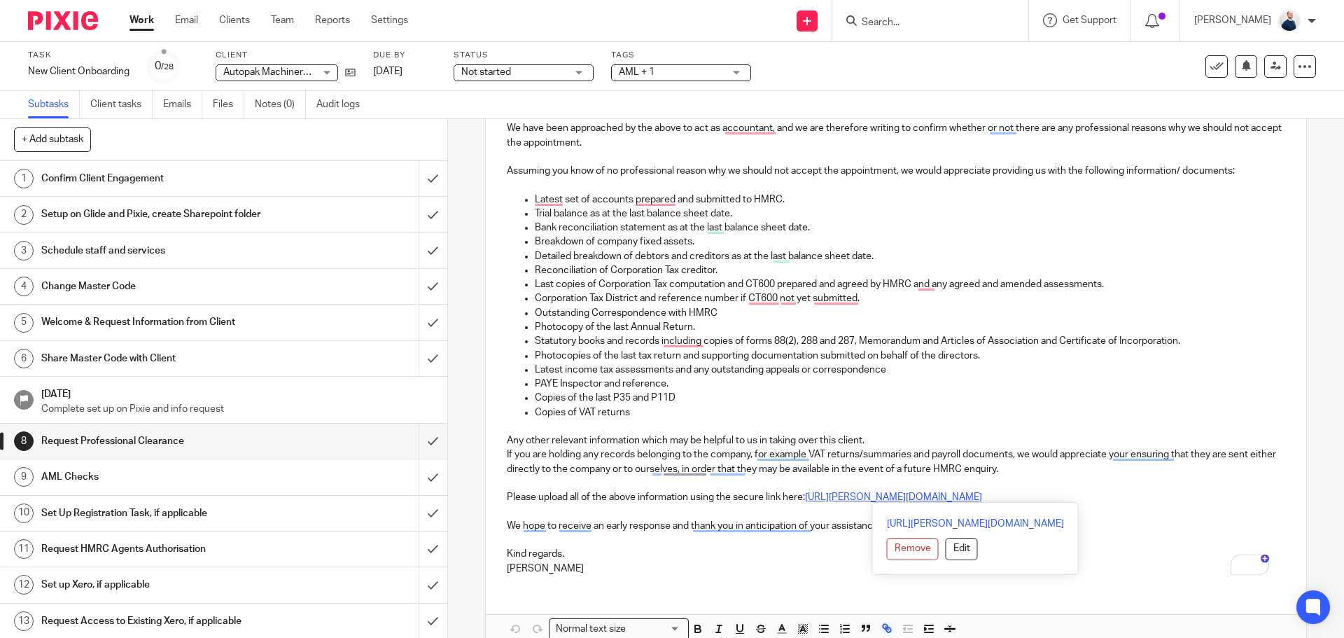
drag, startPoint x: 1147, startPoint y: 496, endPoint x: 806, endPoint y: 493, distance: 341.6
click at [806, 493] on p "Please upload all of the above information using the secure link here: https://…" at bounding box center [896, 497] width 778 height 14
copy link "https://thompson-co.usepixie.net/u/755f9ce0dfd142d1073b1c28287e426f"
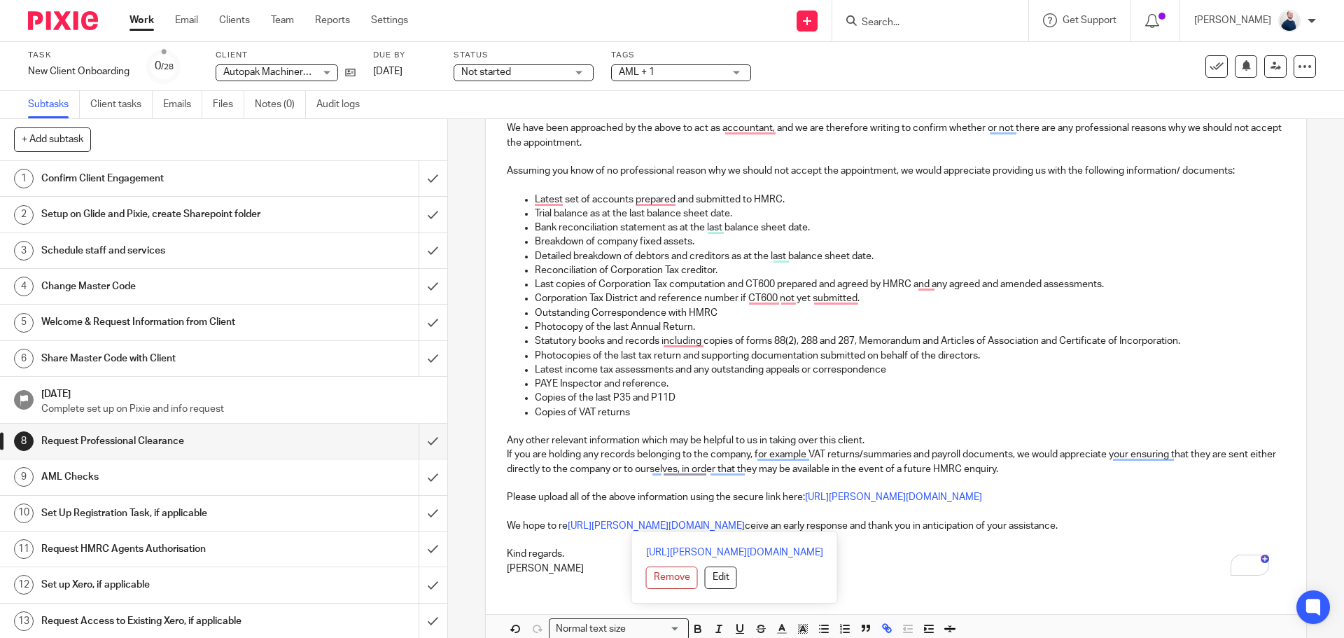
click at [626, 519] on p "We hope to re https://thompson-co.usepixie.net/u/755f9ce0dfd142d1073b1c28287e42…" at bounding box center [896, 526] width 778 height 14
drag, startPoint x: 573, startPoint y: 541, endPoint x: 597, endPoint y: 548, distance: 25.5
click at [597, 548] on p "Kind regards." at bounding box center [896, 554] width 778 height 14
click at [898, 524] on p "We hope to re https://thompson-co.usepixie.net/u/755f9ce0dfd142d1073b1c28287e42…" at bounding box center [896, 526] width 778 height 14
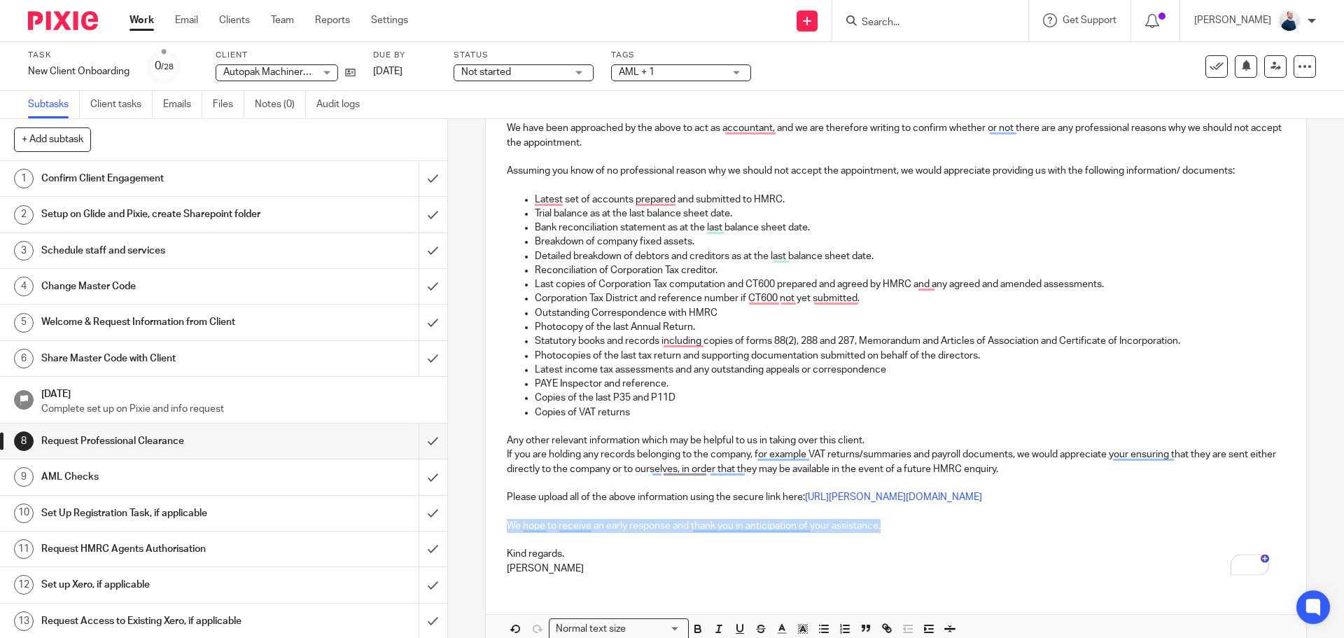
drag, startPoint x: 896, startPoint y: 527, endPoint x: 501, endPoint y: 526, distance: 394.7
click at [501, 526] on div "Dear Sirs, Autopak Machinery Limited We have been approached by the above to ac…" at bounding box center [896, 317] width 820 height 535
copy p "We hope to receive an early response and thank you in anticipation of your assi…"
click at [316, 181] on div "Confirm Client Engagement" at bounding box center [222, 178] width 363 height 21
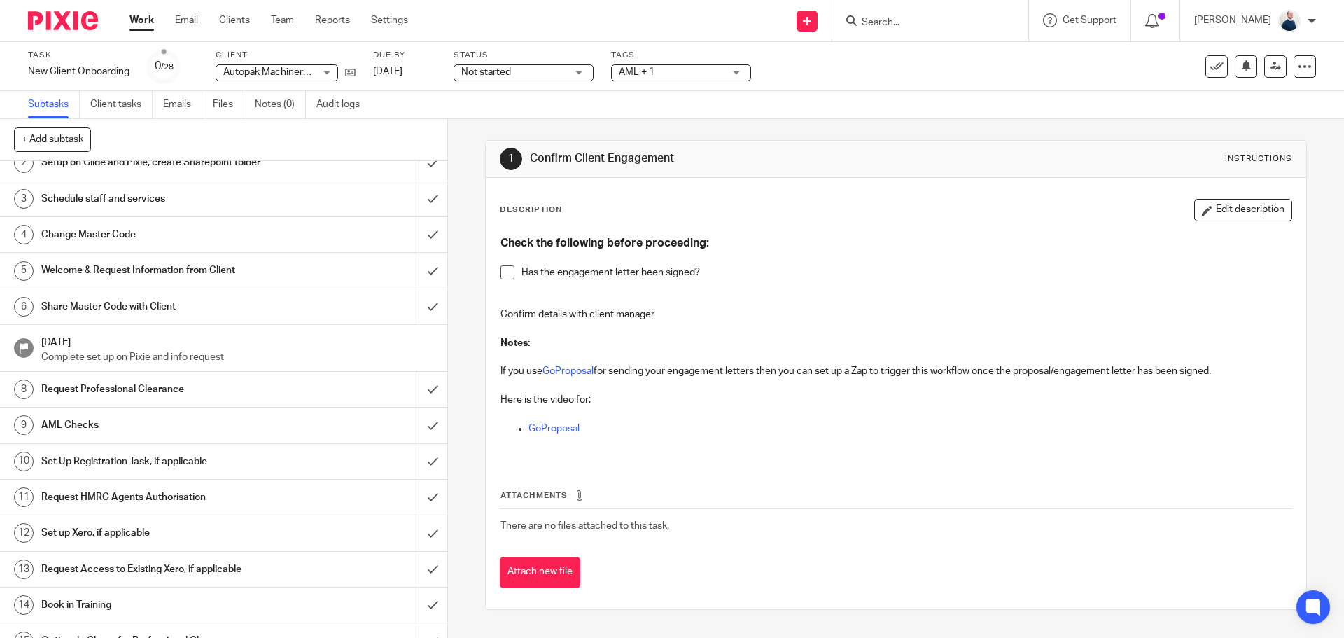
scroll to position [87, 0]
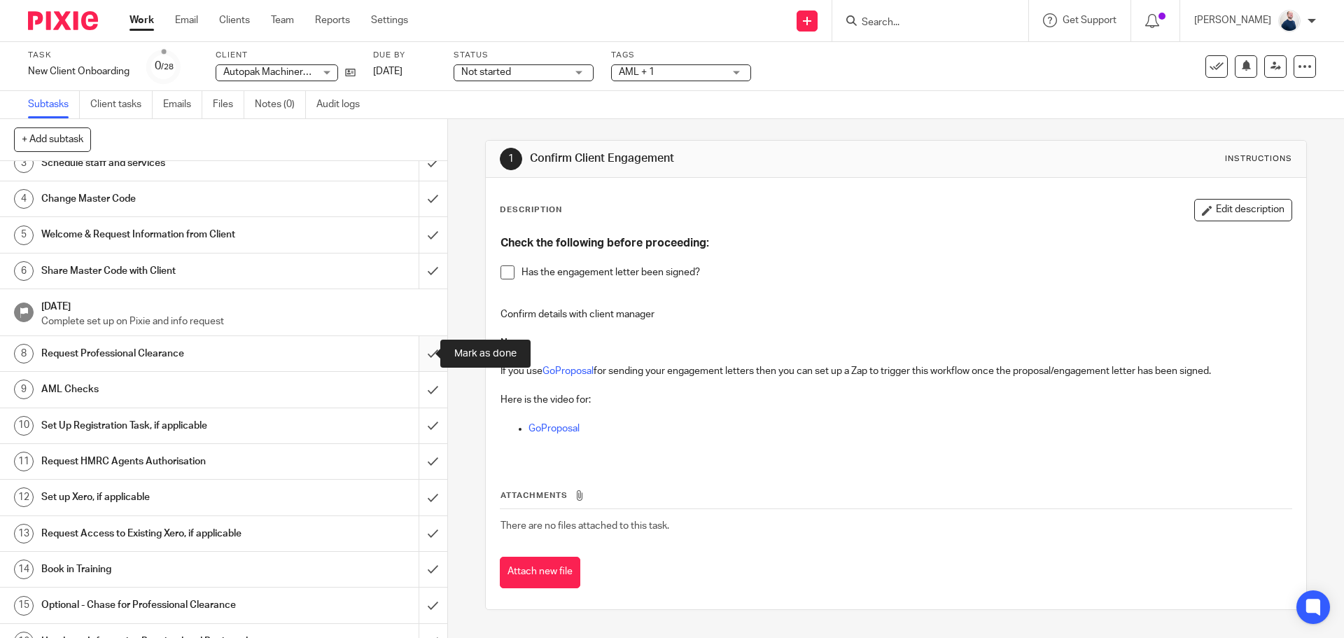
click at [414, 355] on input "submit" at bounding box center [223, 353] width 447 height 35
